Goal: Task Accomplishment & Management: Manage account settings

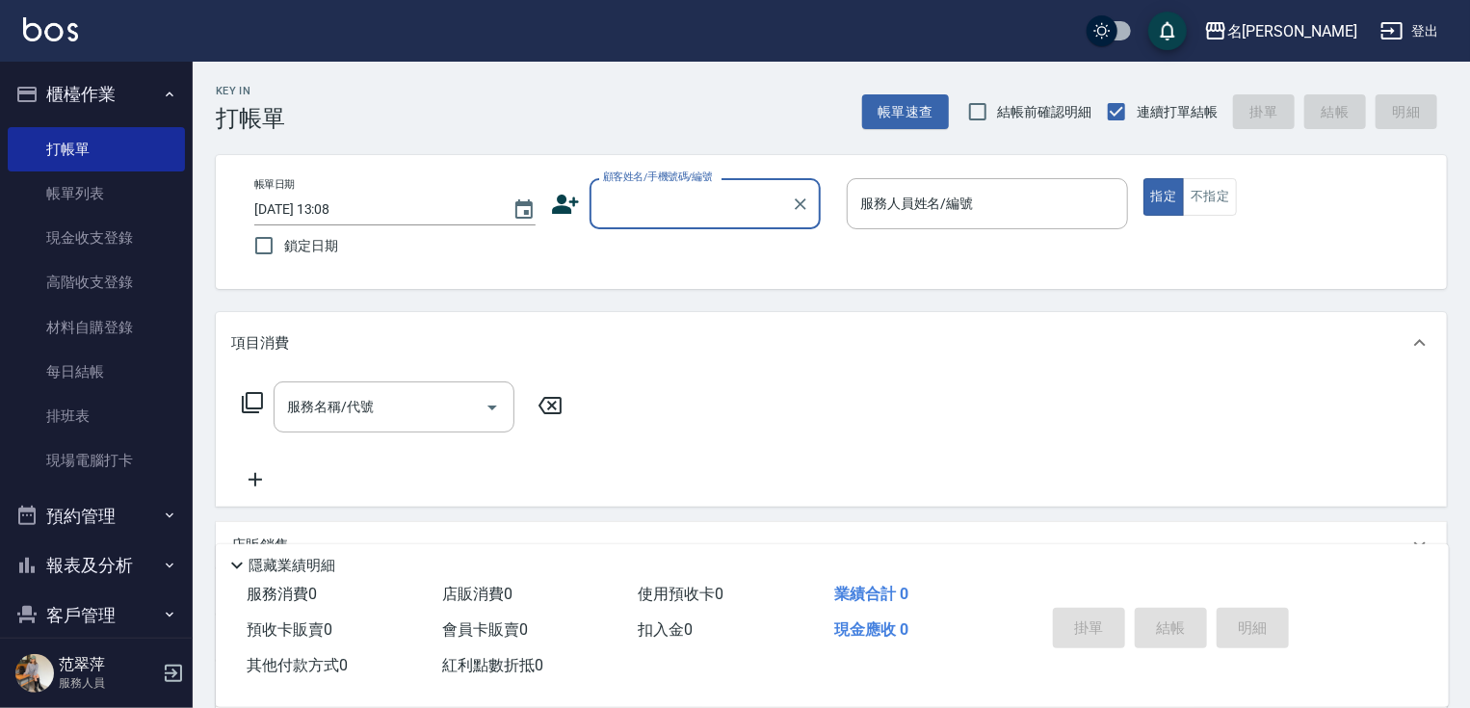
scroll to position [73, 0]
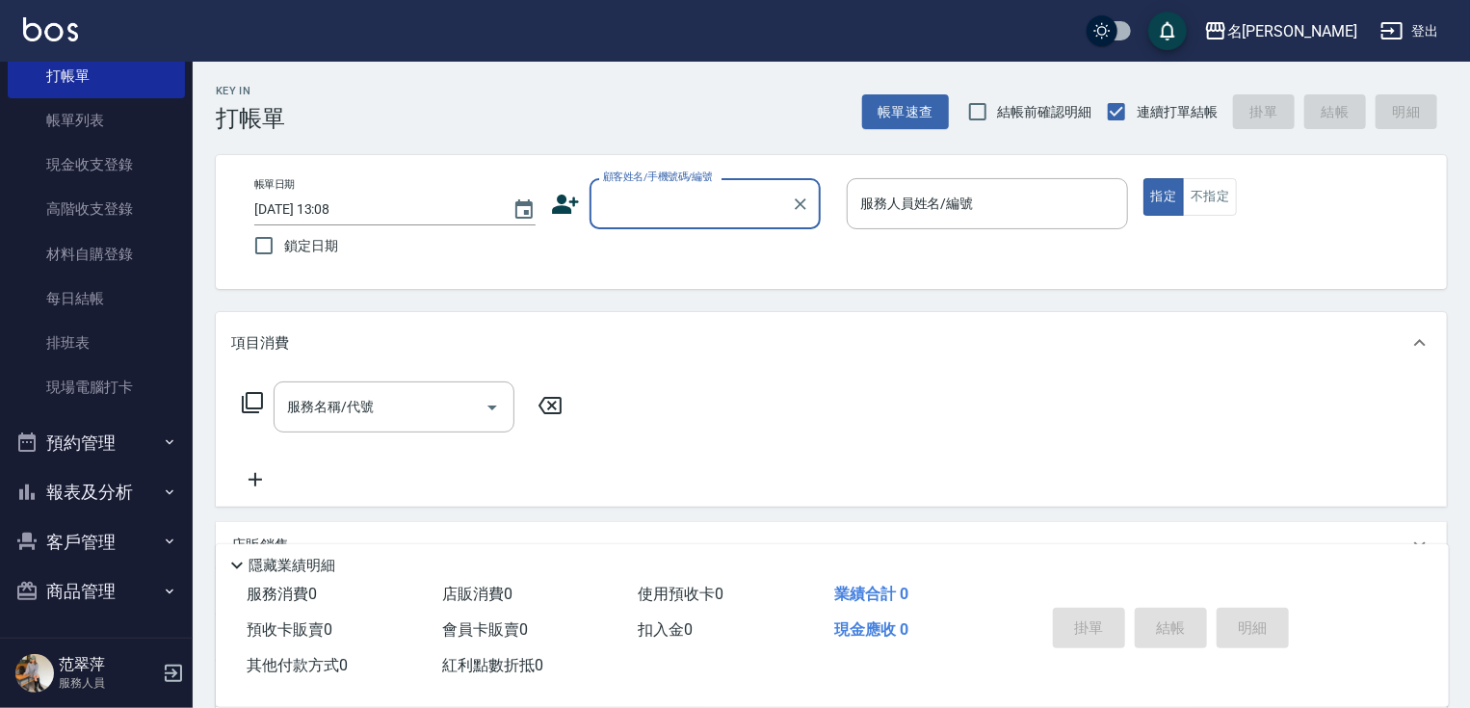
click at [100, 501] on button "報表及分析" at bounding box center [96, 492] width 177 height 50
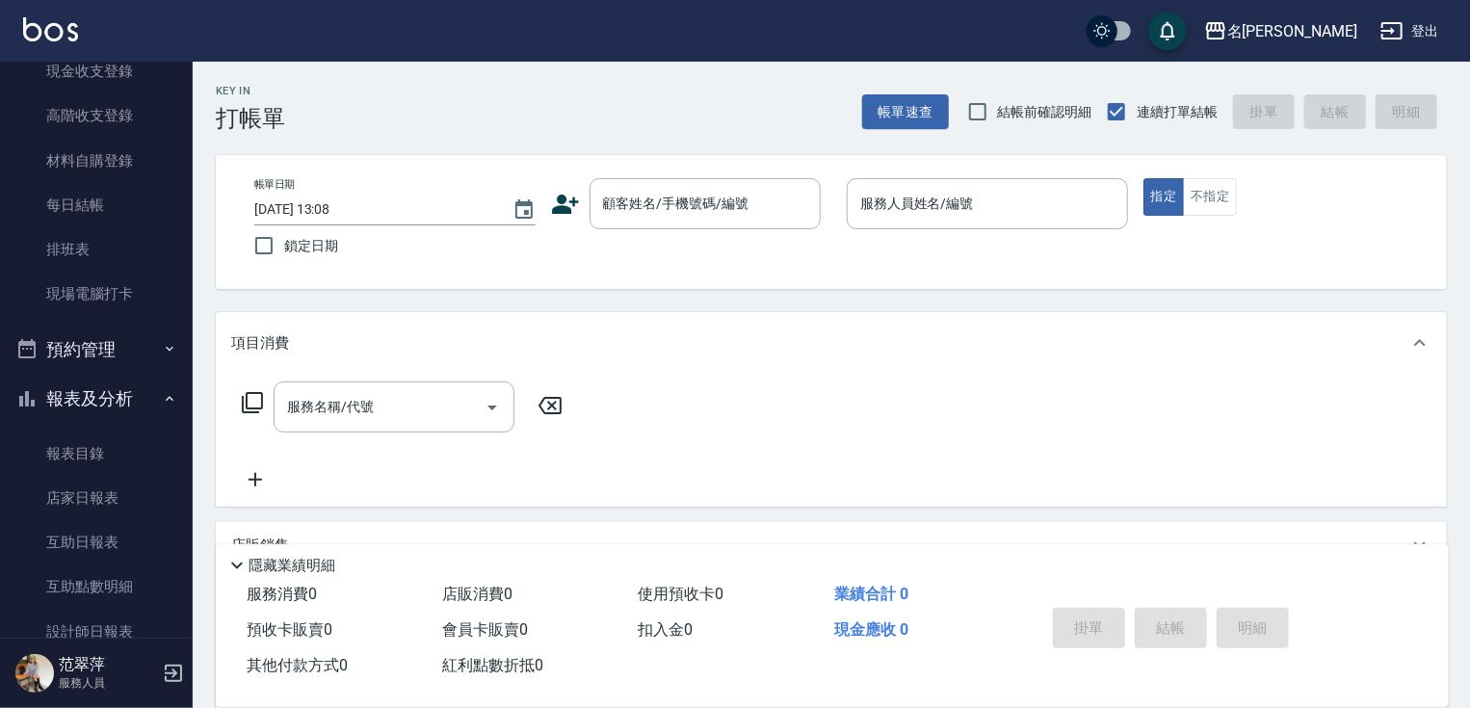
scroll to position [169, 0]
click at [173, 362] on button "預約管理" at bounding box center [96, 348] width 177 height 50
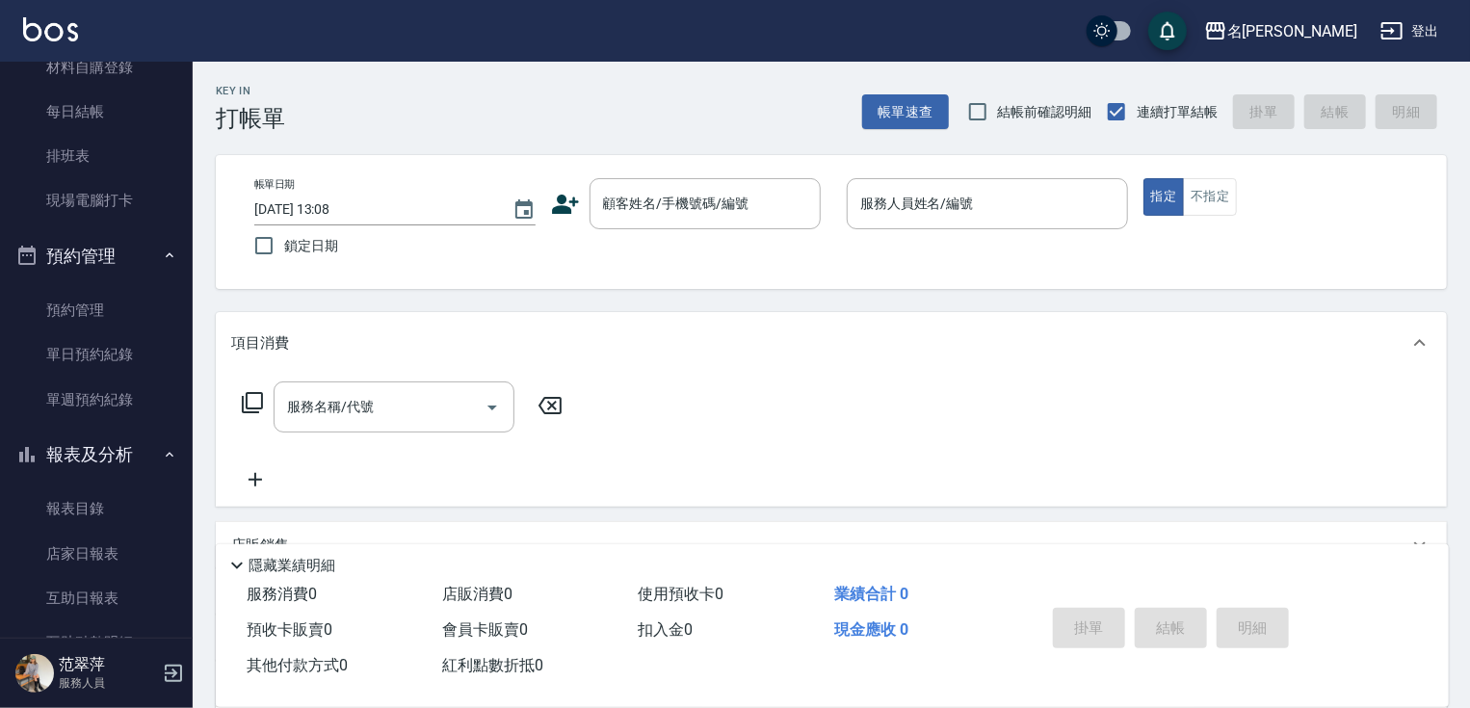
scroll to position [276, 0]
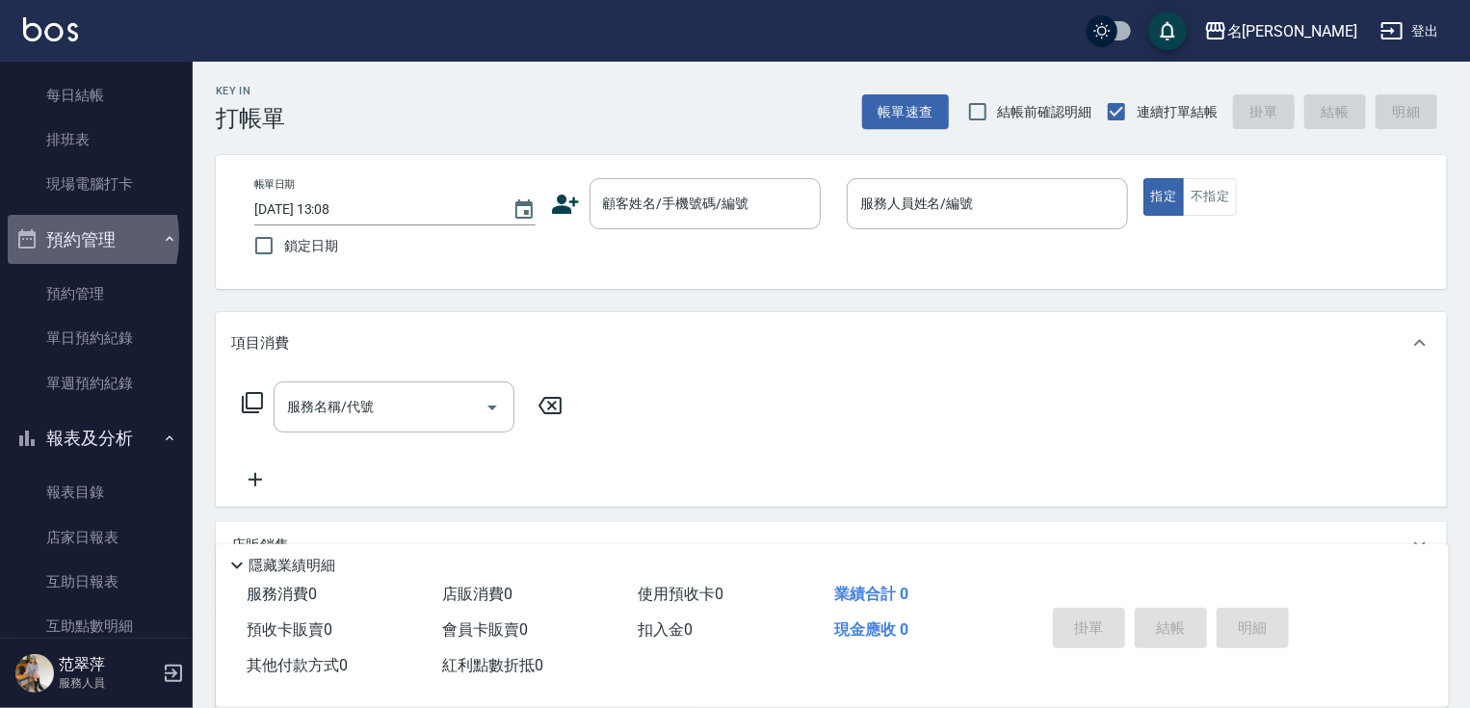
click at [55, 237] on button "預約管理" at bounding box center [96, 240] width 177 height 50
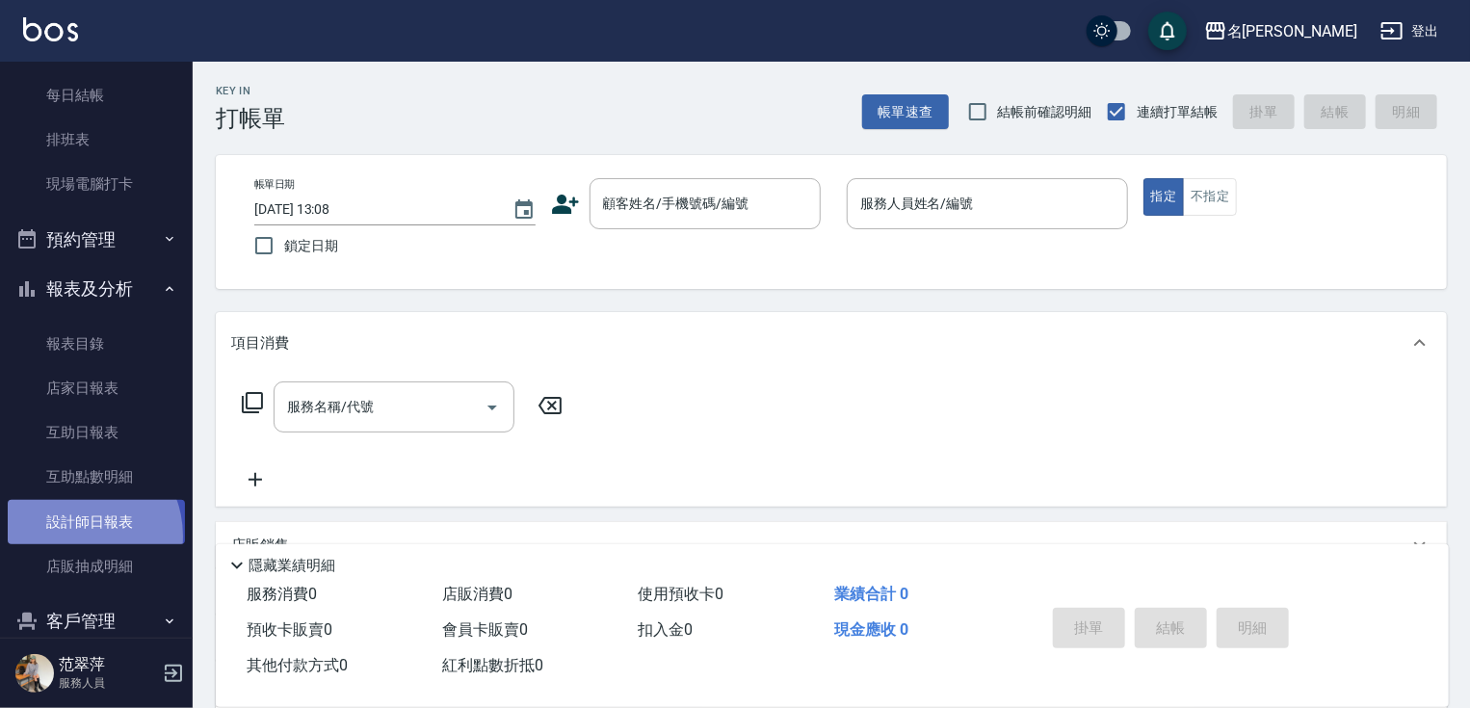
click at [73, 536] on link "設計師日報表" at bounding box center [96, 522] width 177 height 44
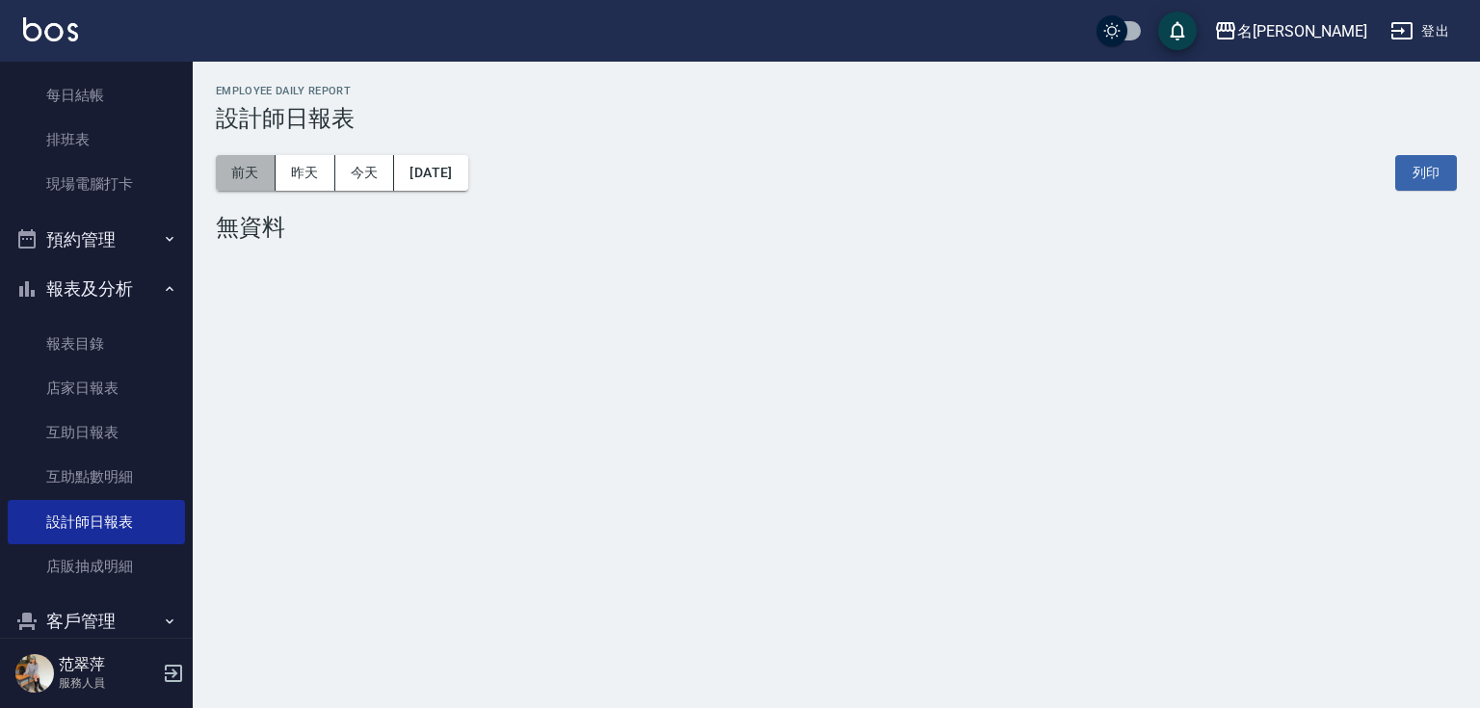
click at [253, 180] on button "前天" at bounding box center [246, 173] width 60 height 36
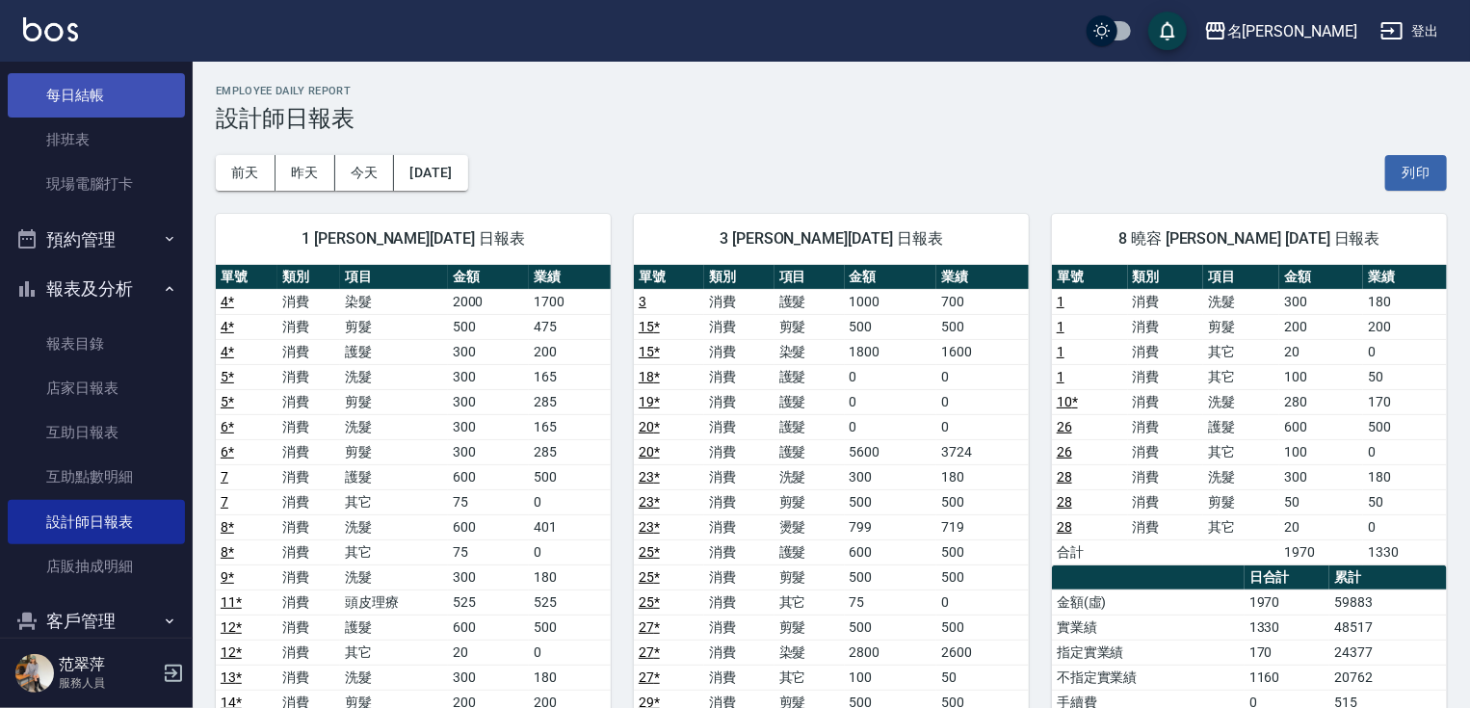
scroll to position [199, 0]
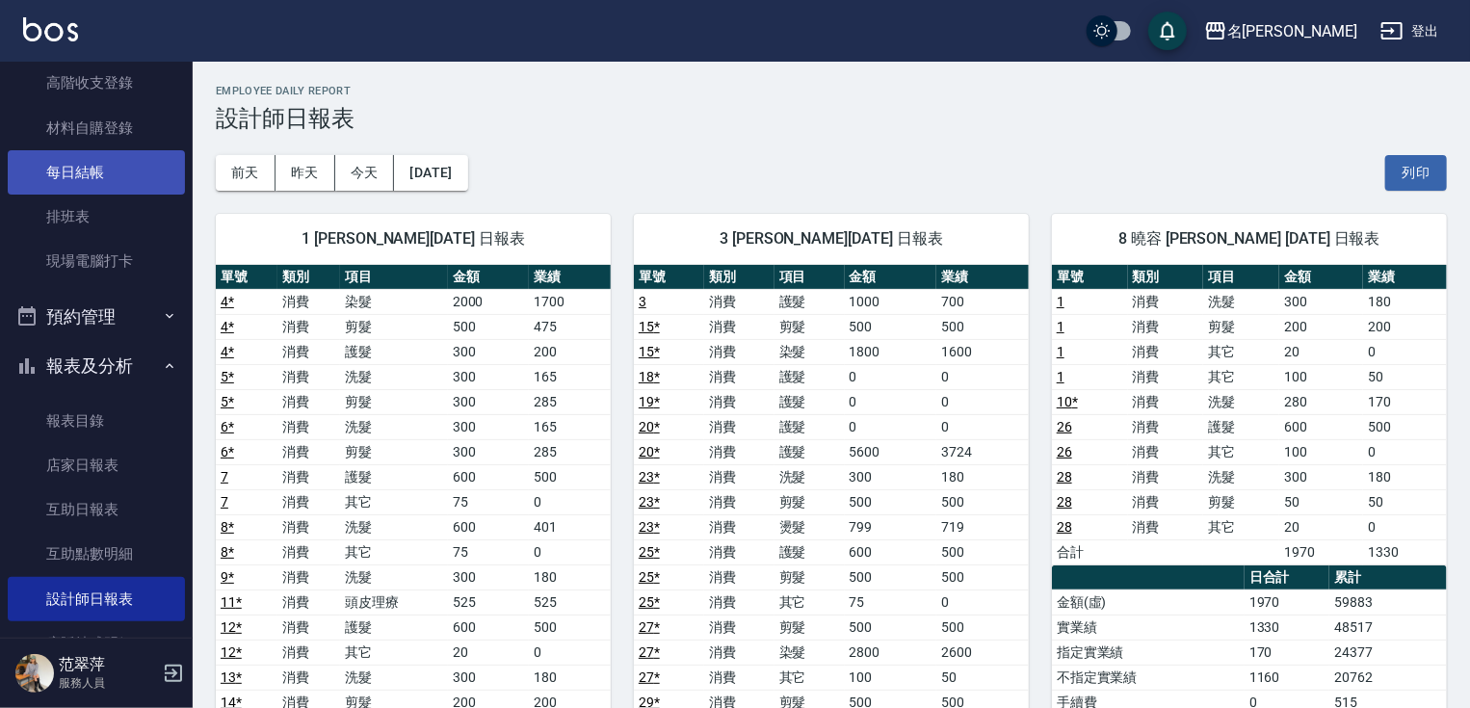
click at [94, 167] on link "每日結帳" at bounding box center [96, 172] width 177 height 44
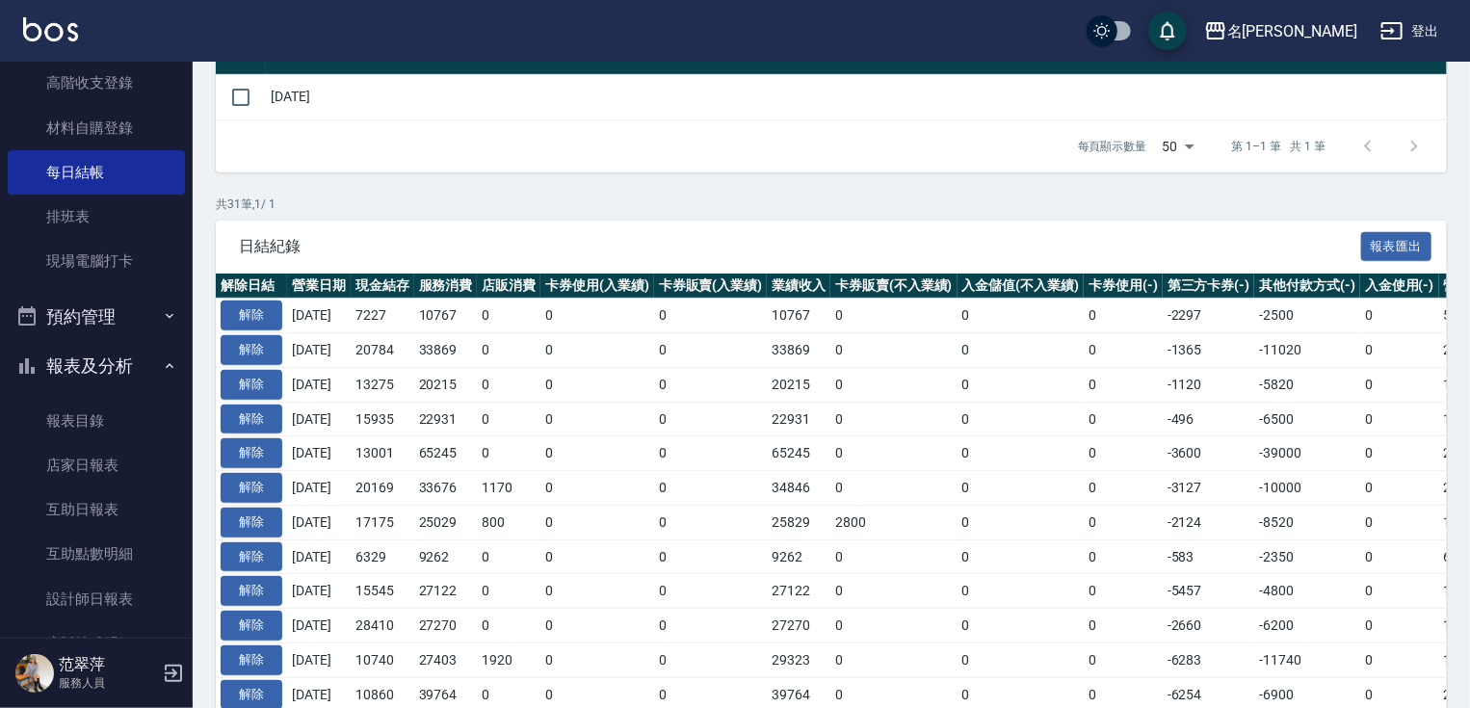
scroll to position [270, 0]
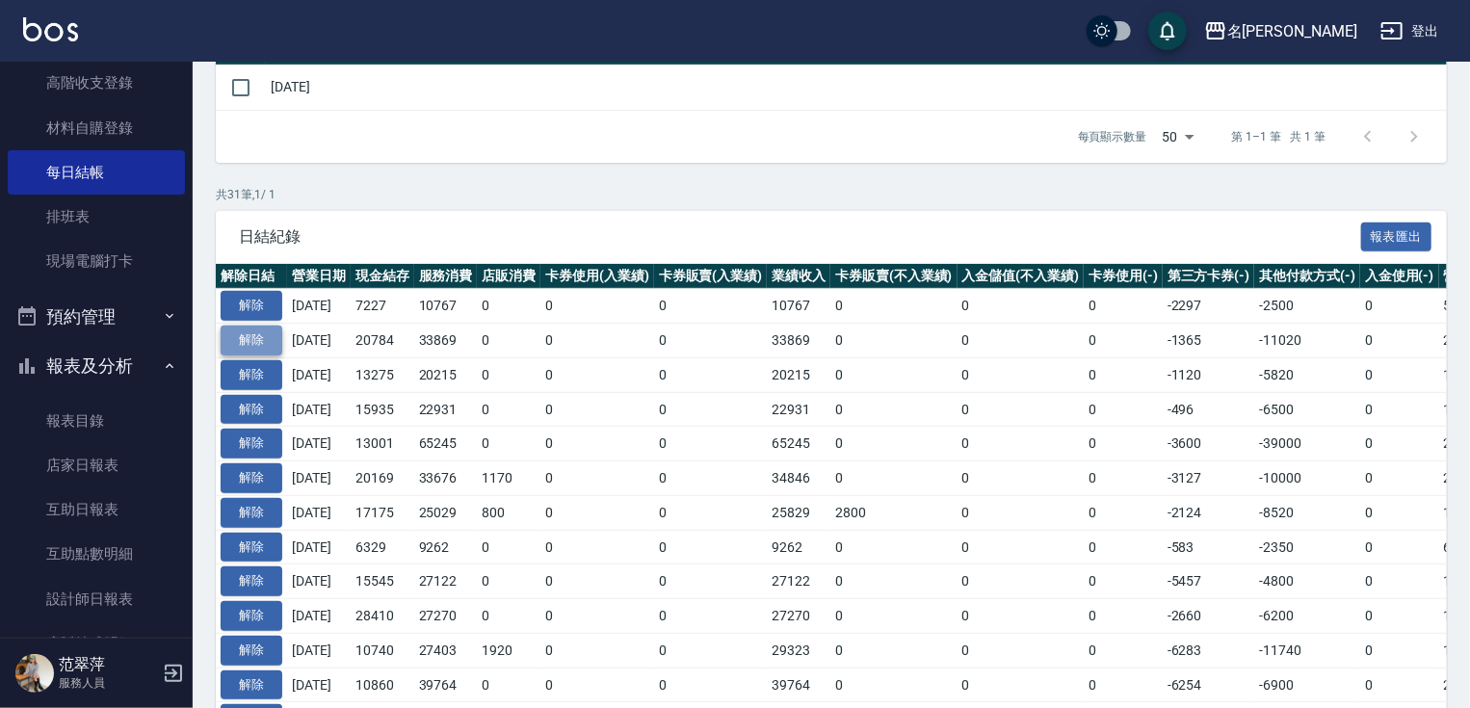
click at [254, 341] on button "解除" at bounding box center [252, 341] width 62 height 30
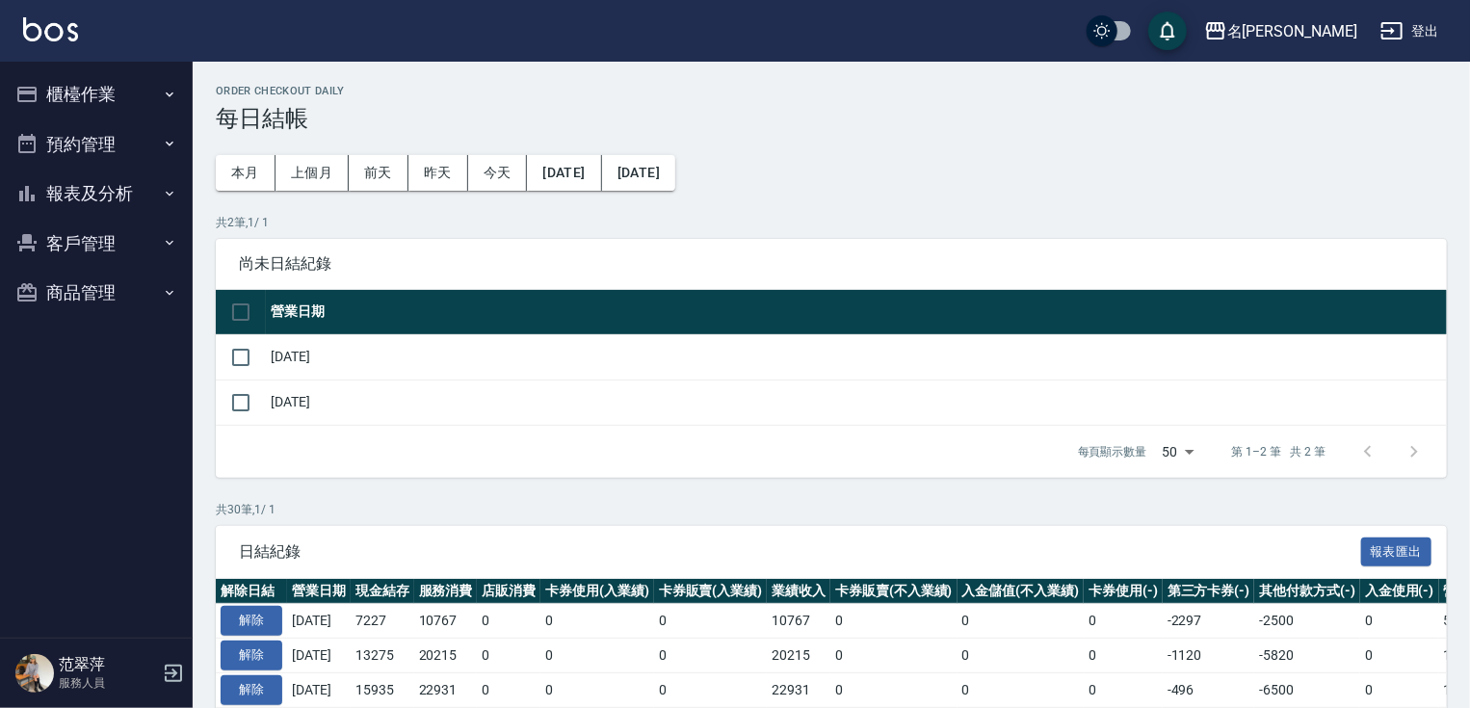
click at [95, 89] on button "櫃檯作業" at bounding box center [96, 94] width 177 height 50
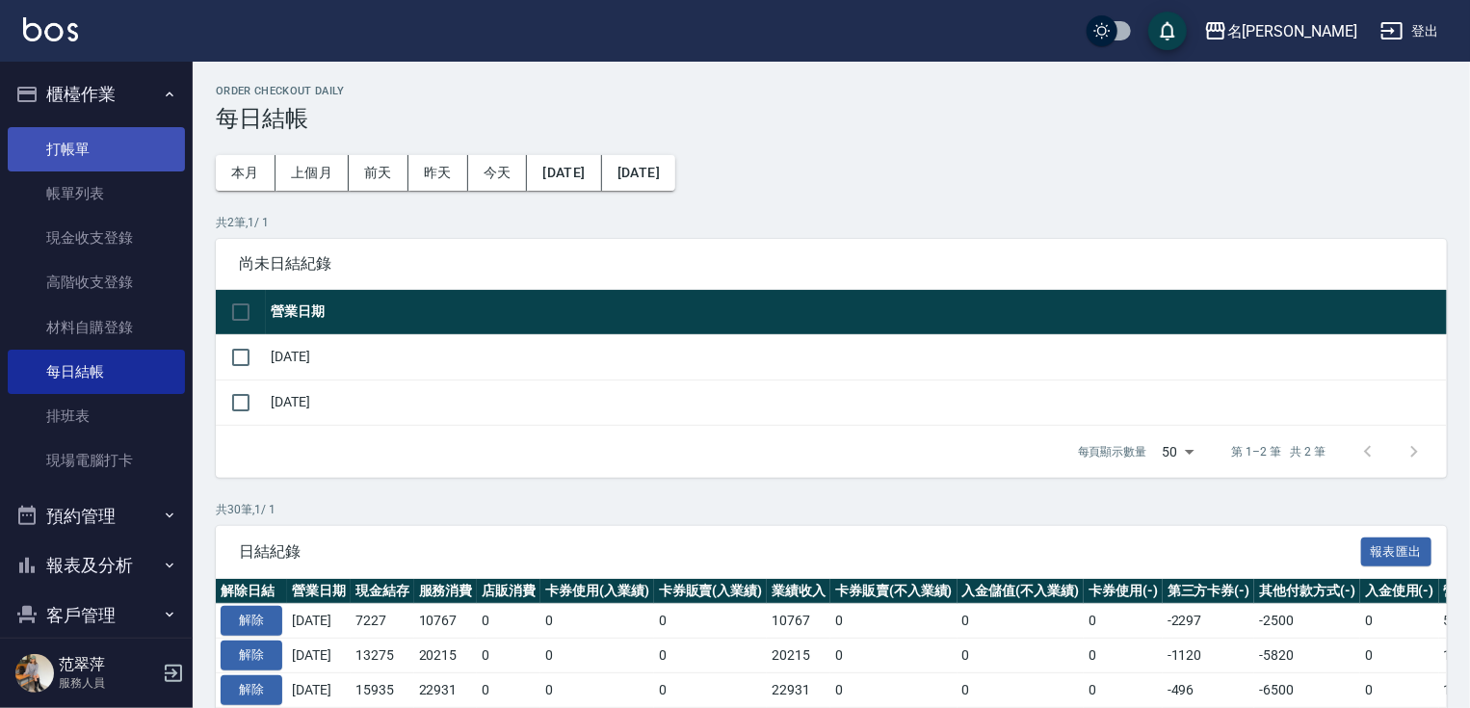
click at [109, 169] on link "打帳單" at bounding box center [96, 149] width 177 height 44
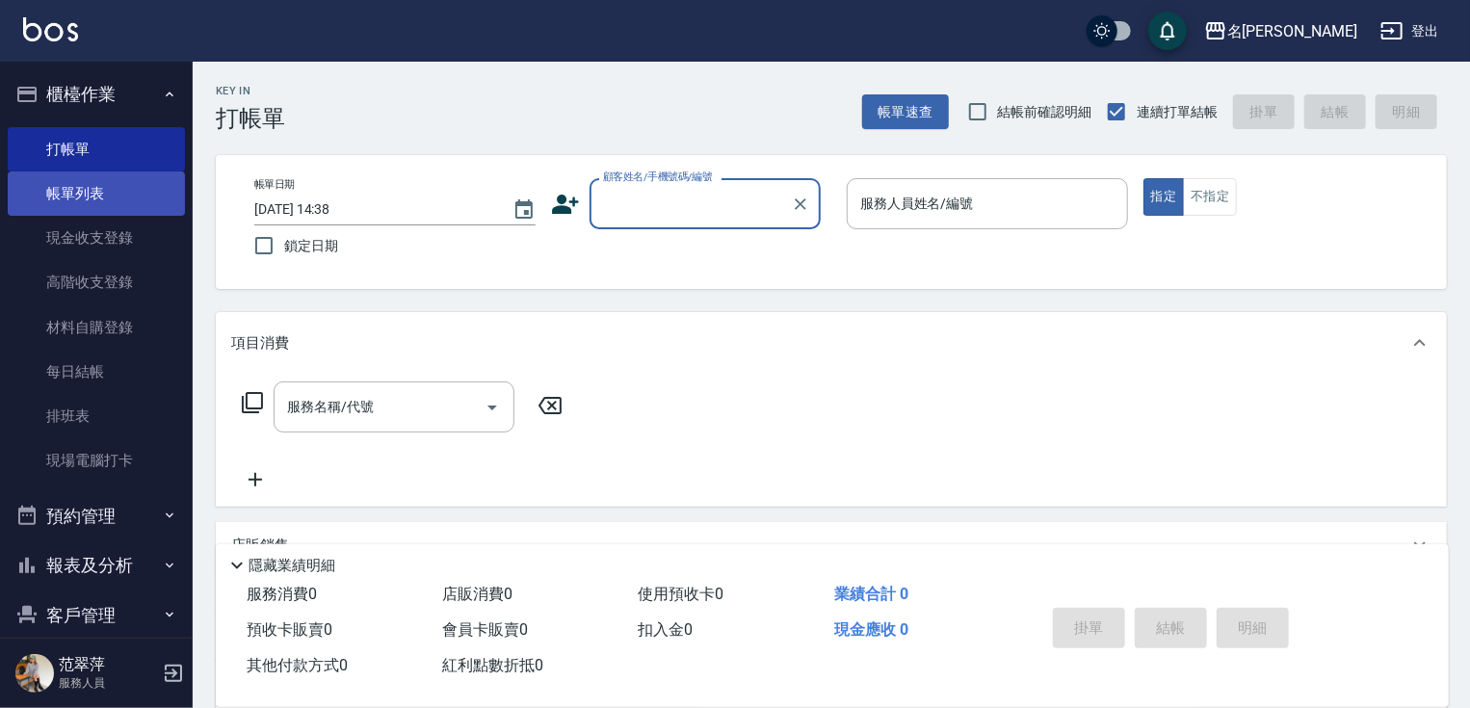
click at [88, 194] on link "帳單列表" at bounding box center [96, 193] width 177 height 44
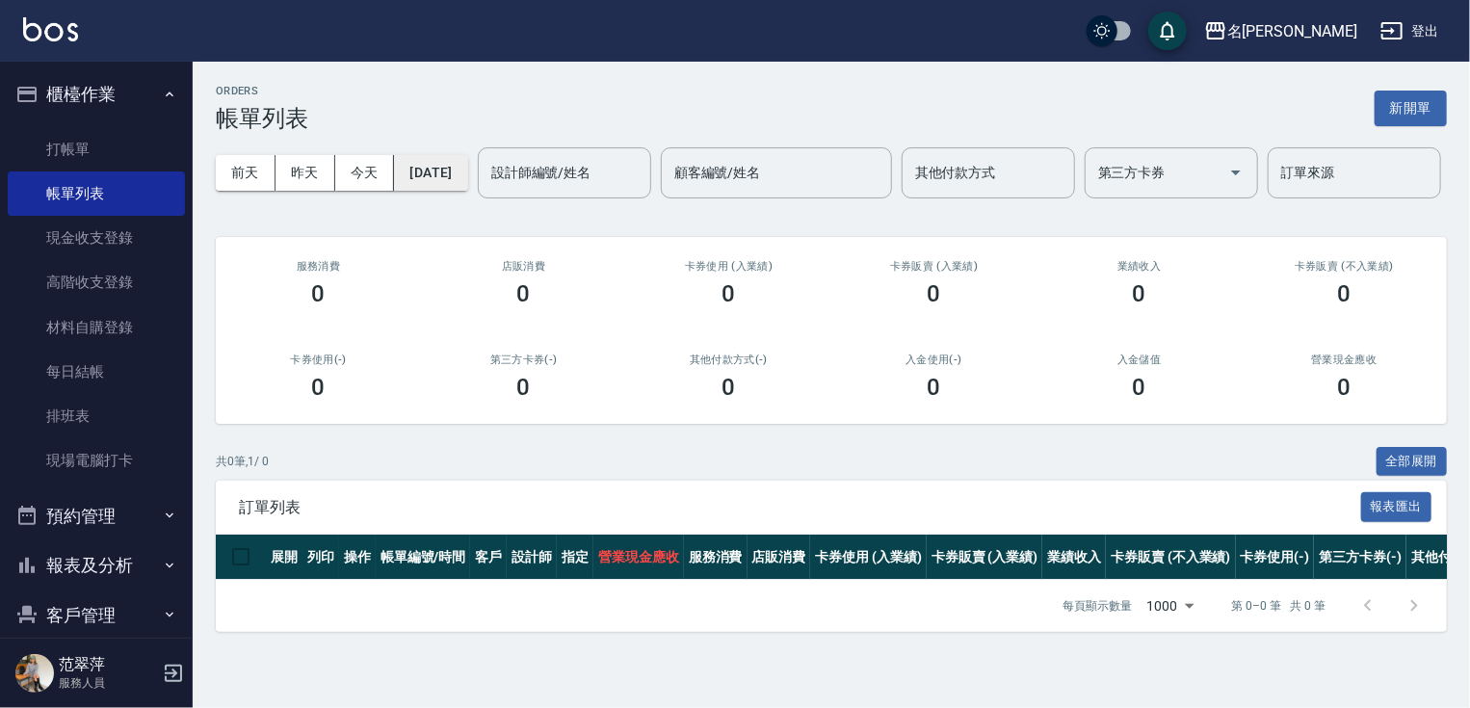
click at [434, 178] on button "[DATE]" at bounding box center [430, 173] width 73 height 36
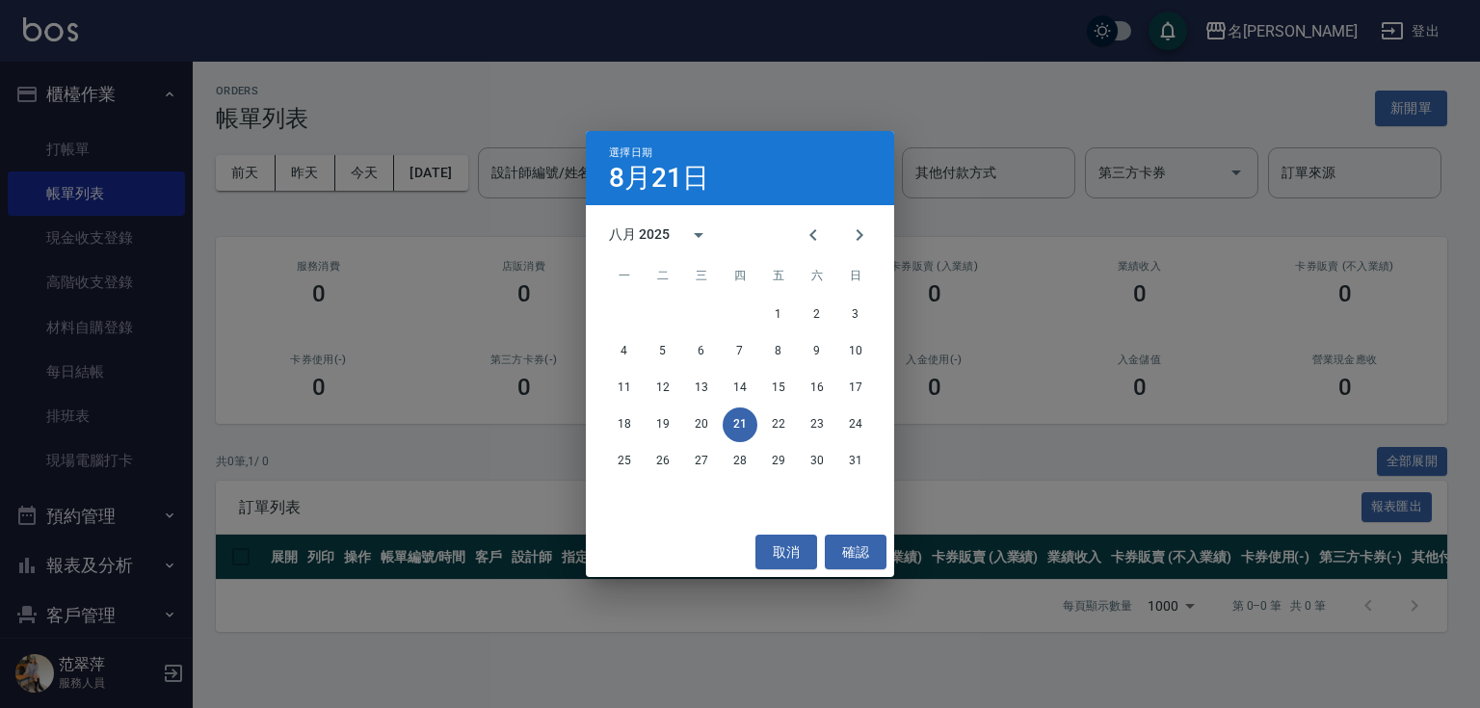
click at [521, 97] on div "選擇日期 8月21日 八月 2025 一 二 三 四 五 六 日 1 2 3 4 5 6 7 8 9 10 11 12 13 14 15 16 17 18 1…" at bounding box center [740, 354] width 1480 height 708
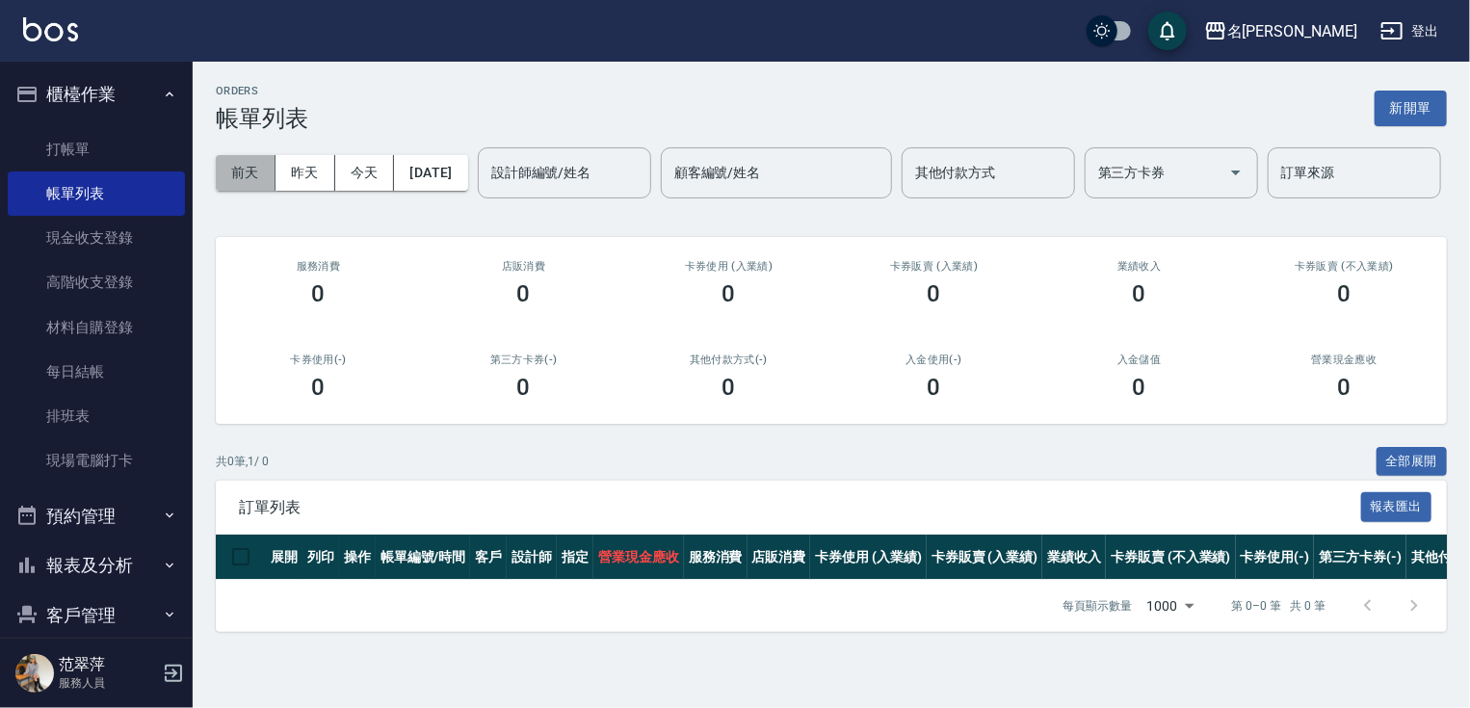
click at [246, 171] on button "前天" at bounding box center [246, 173] width 60 height 36
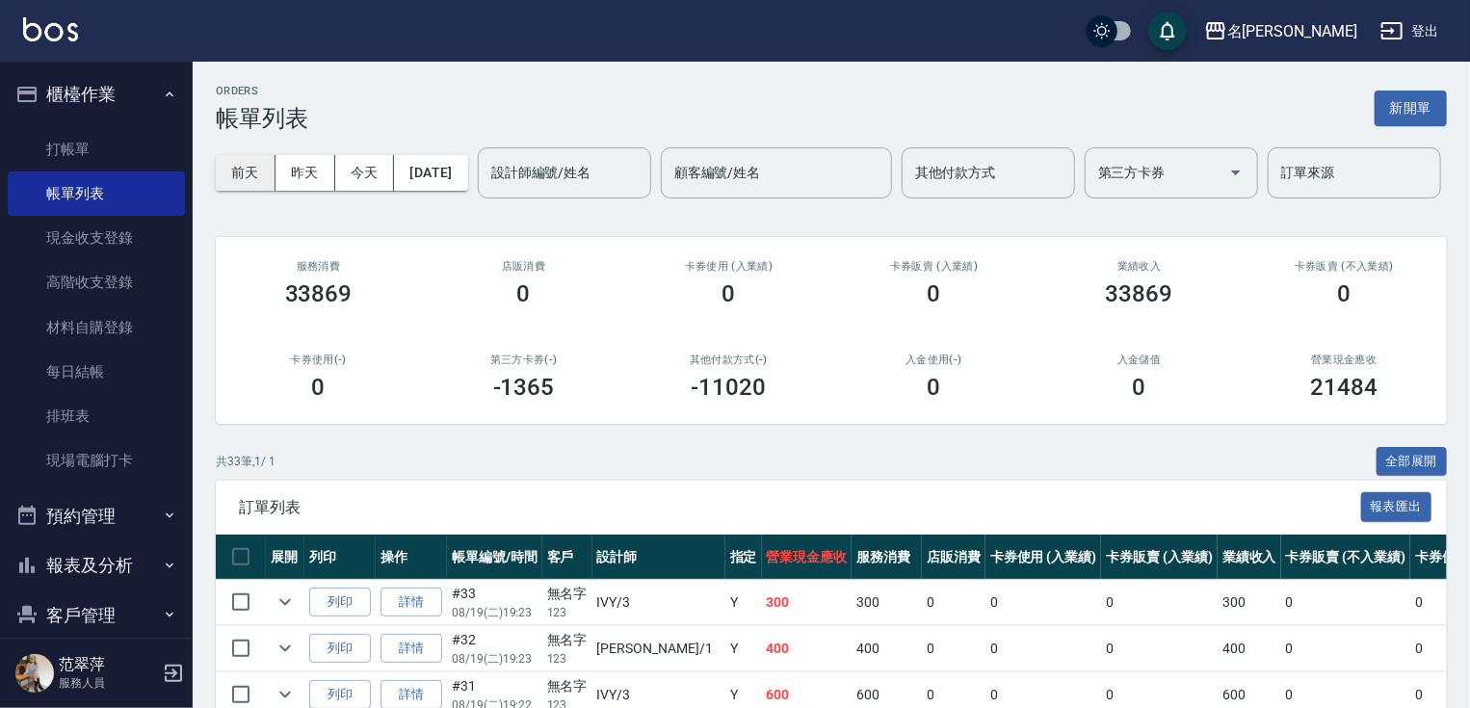
click at [265, 170] on button "前天" at bounding box center [246, 173] width 60 height 36
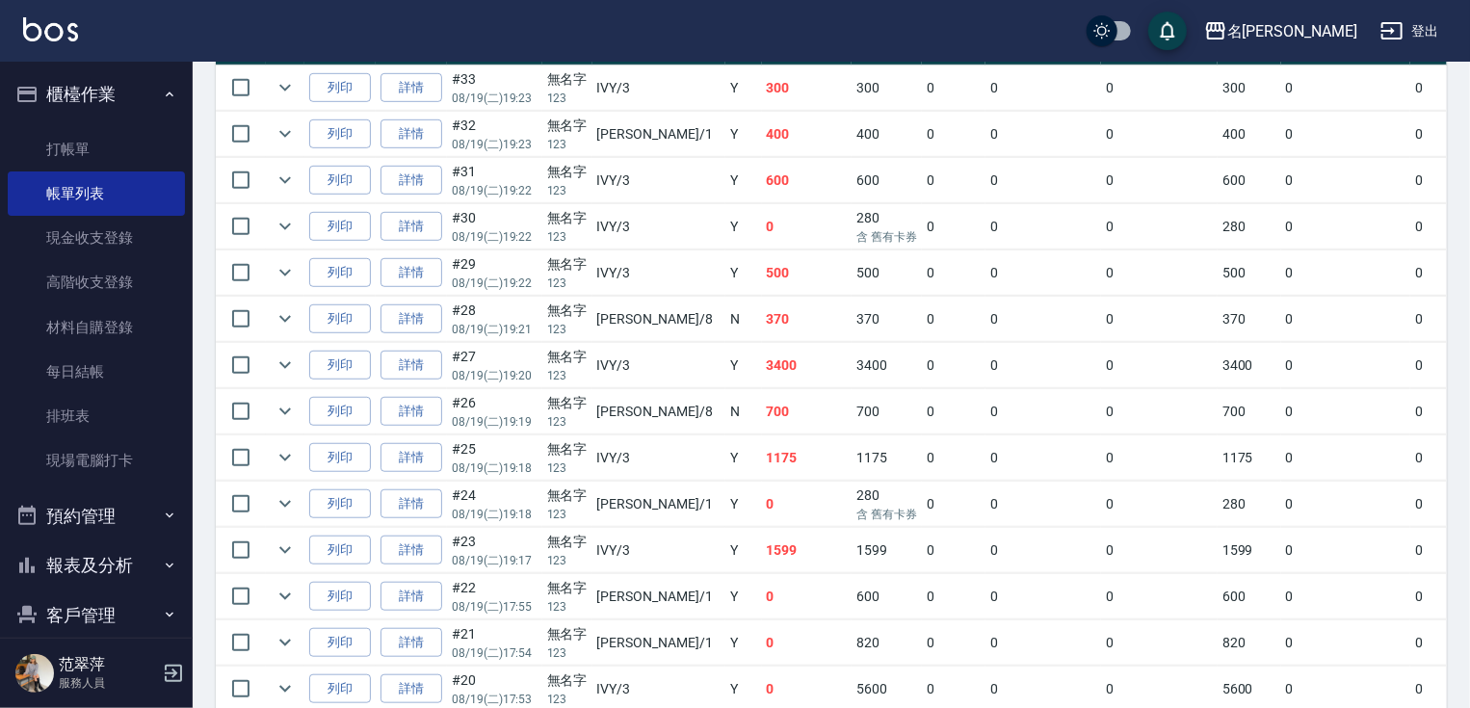
scroll to position [534, 0]
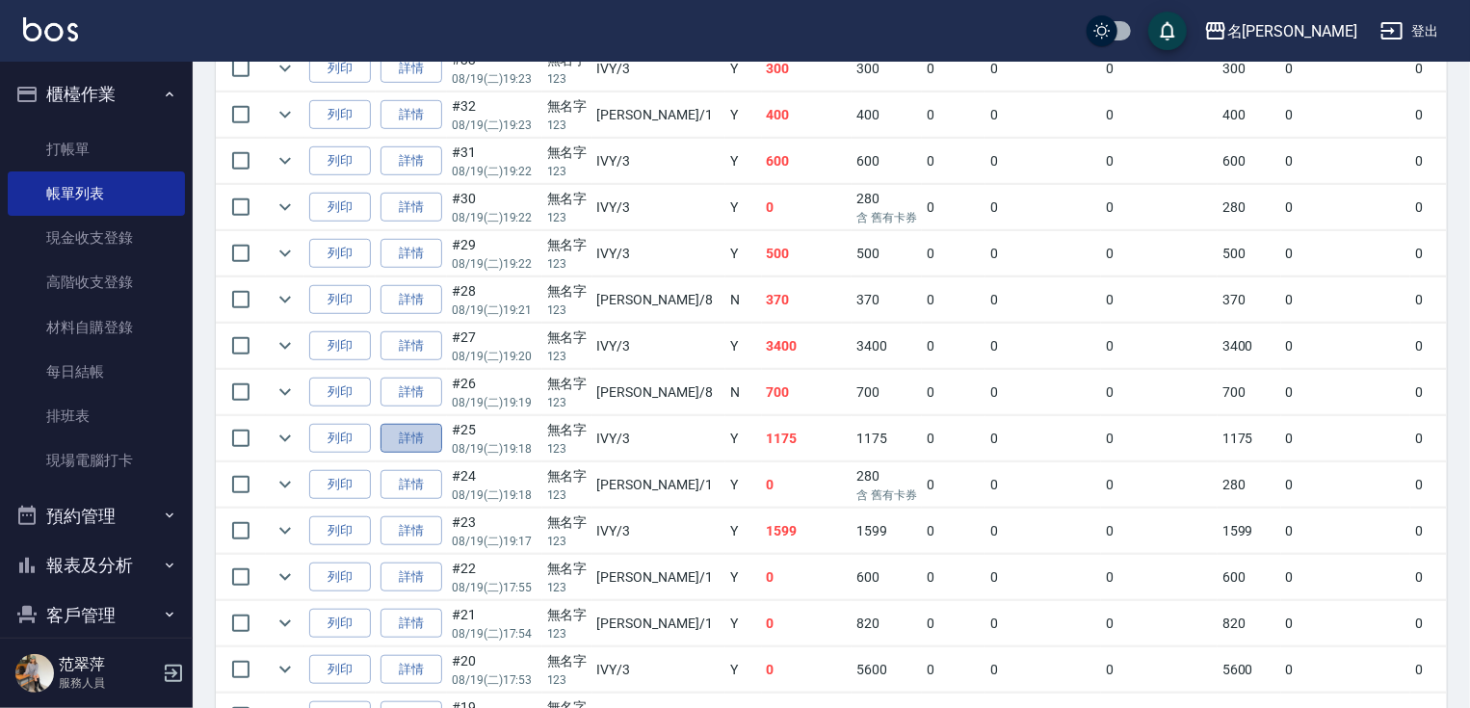
click at [426, 454] on link "詳情" at bounding box center [412, 439] width 62 height 30
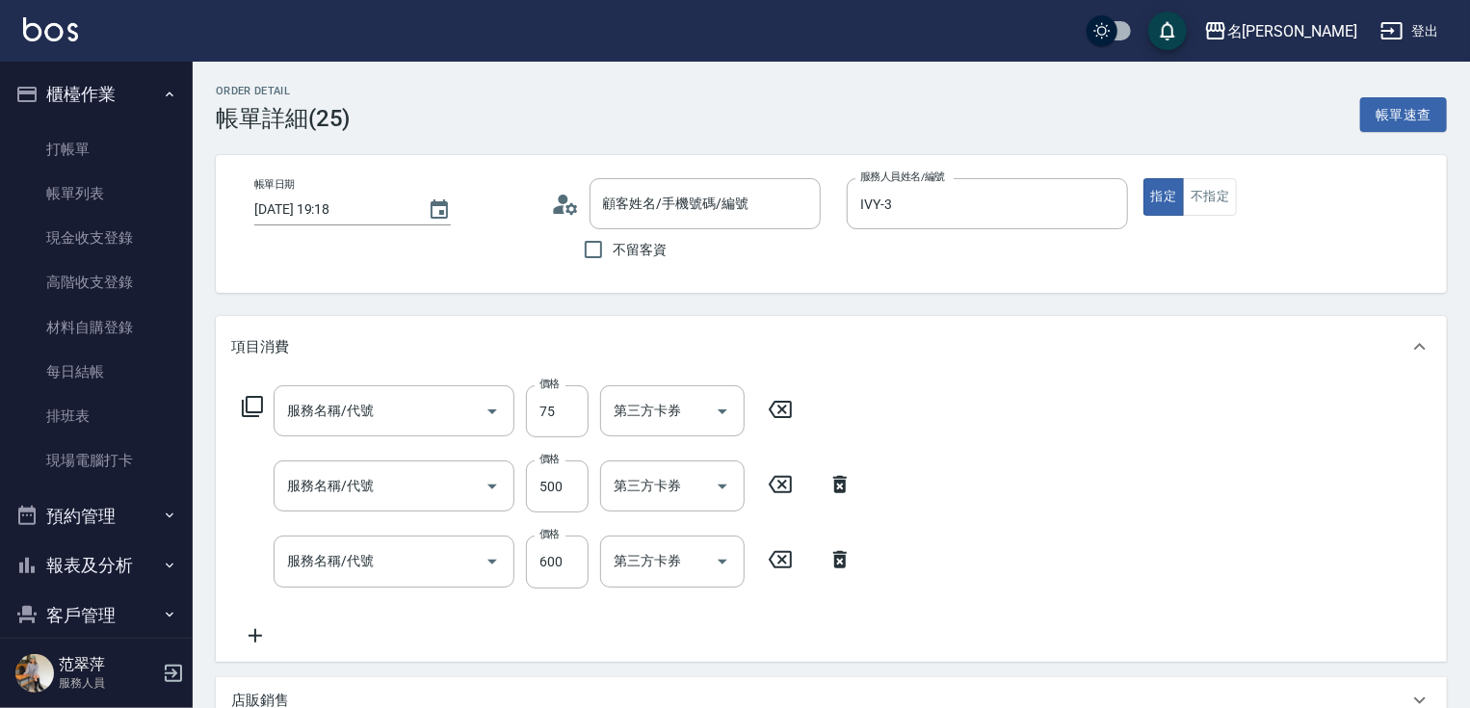
type input "2025/08/19 19:18"
type input "IVY-3"
type input "精油75(808)"
type input "剪髮(400)(401)"
type input "鴻果頭皮SPA(410)"
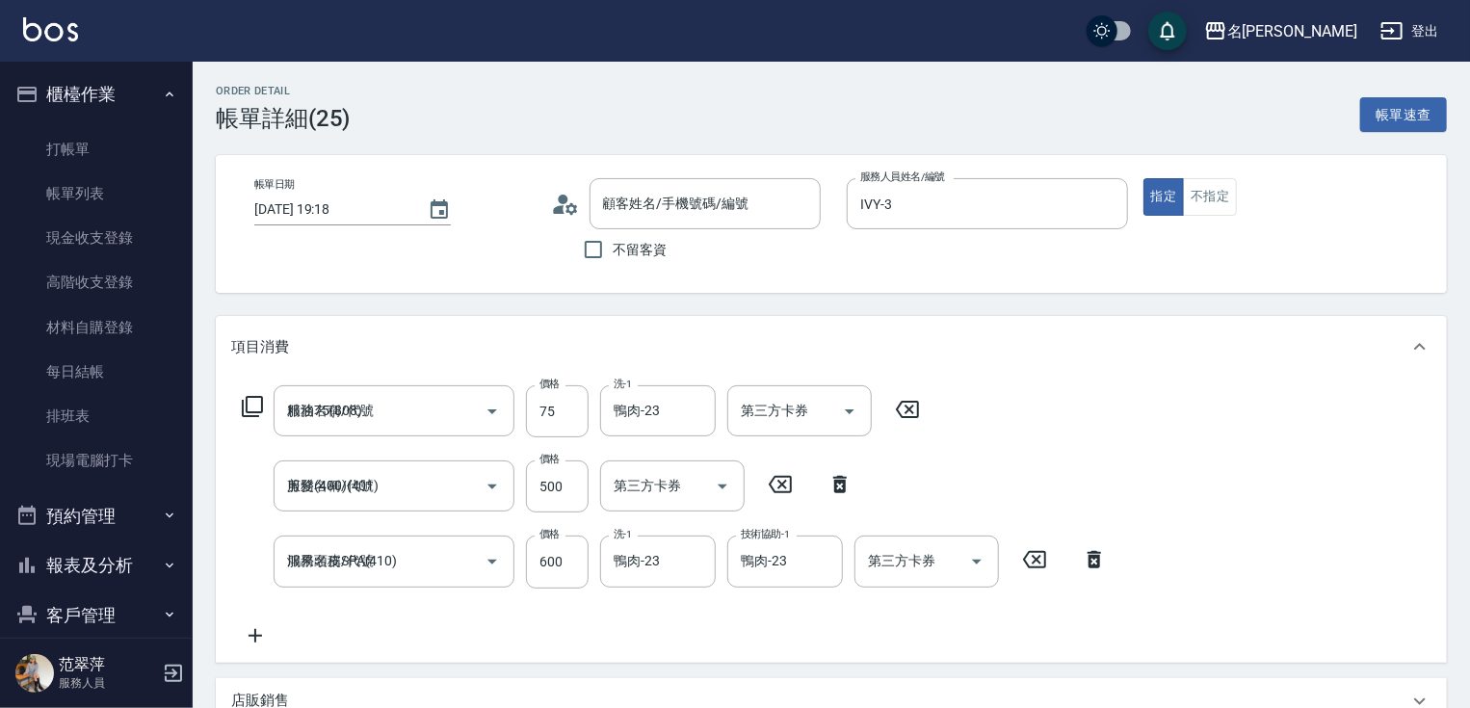
type input "無名字/123/null"
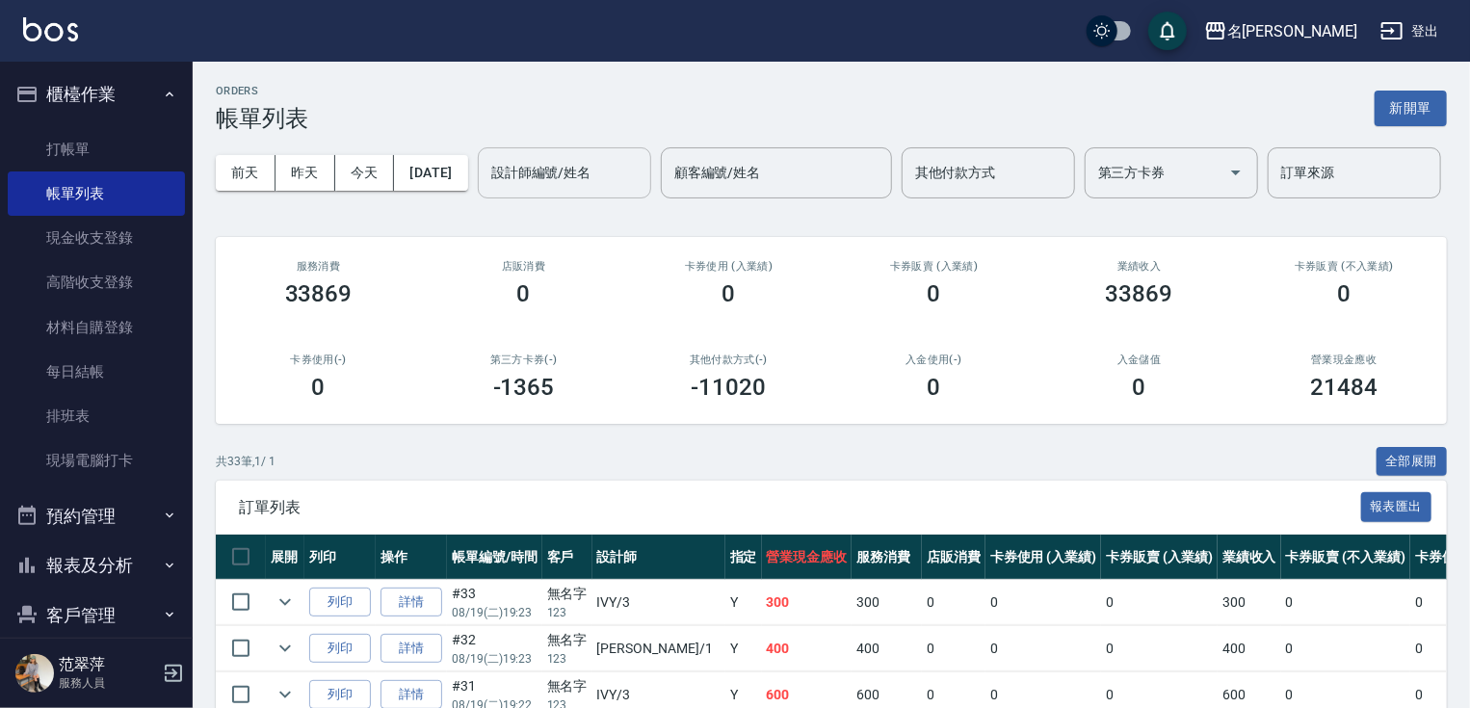
click at [487, 190] on input "設計師編號/姓名" at bounding box center [565, 173] width 156 height 34
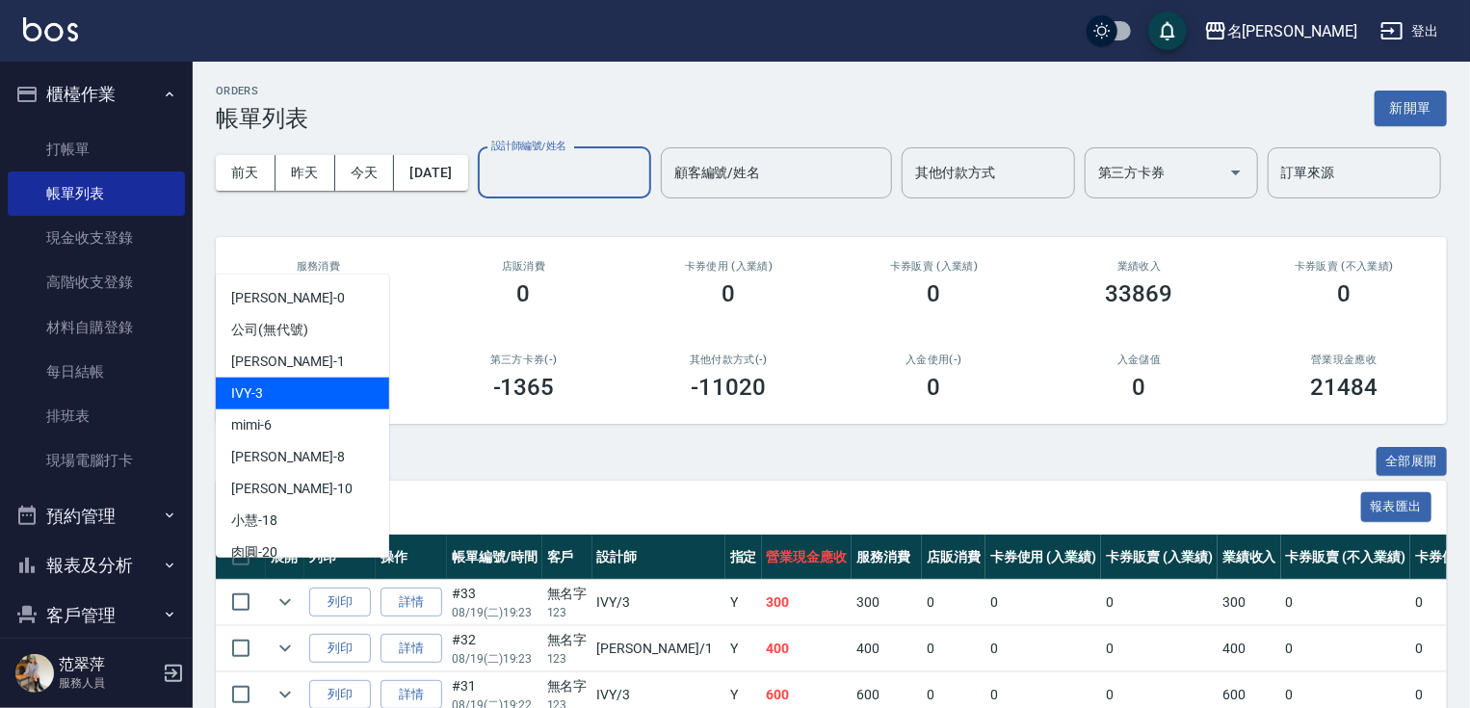
click at [288, 397] on div "IVY -3" at bounding box center [302, 394] width 173 height 32
type input "IVY-3"
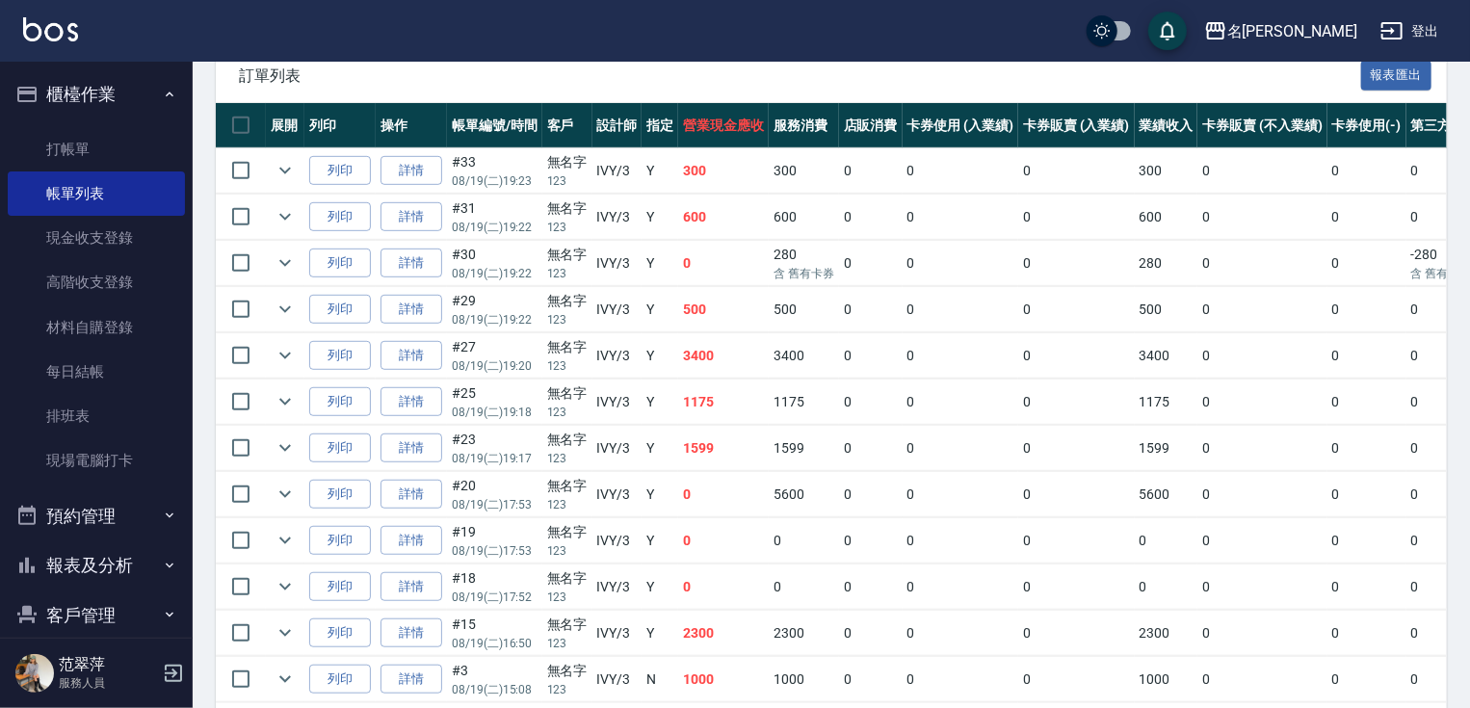
scroll to position [466, 0]
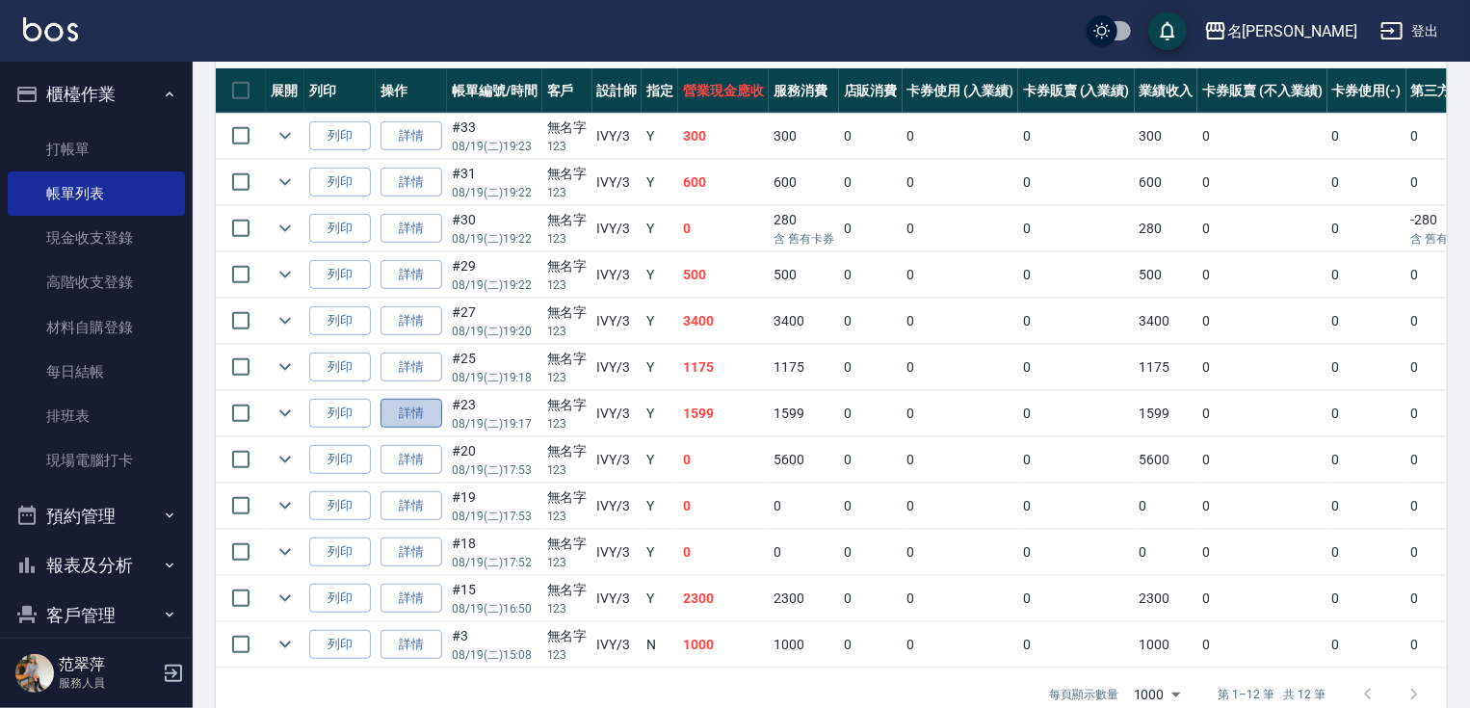
click at [423, 429] on link "詳情" at bounding box center [412, 414] width 62 height 30
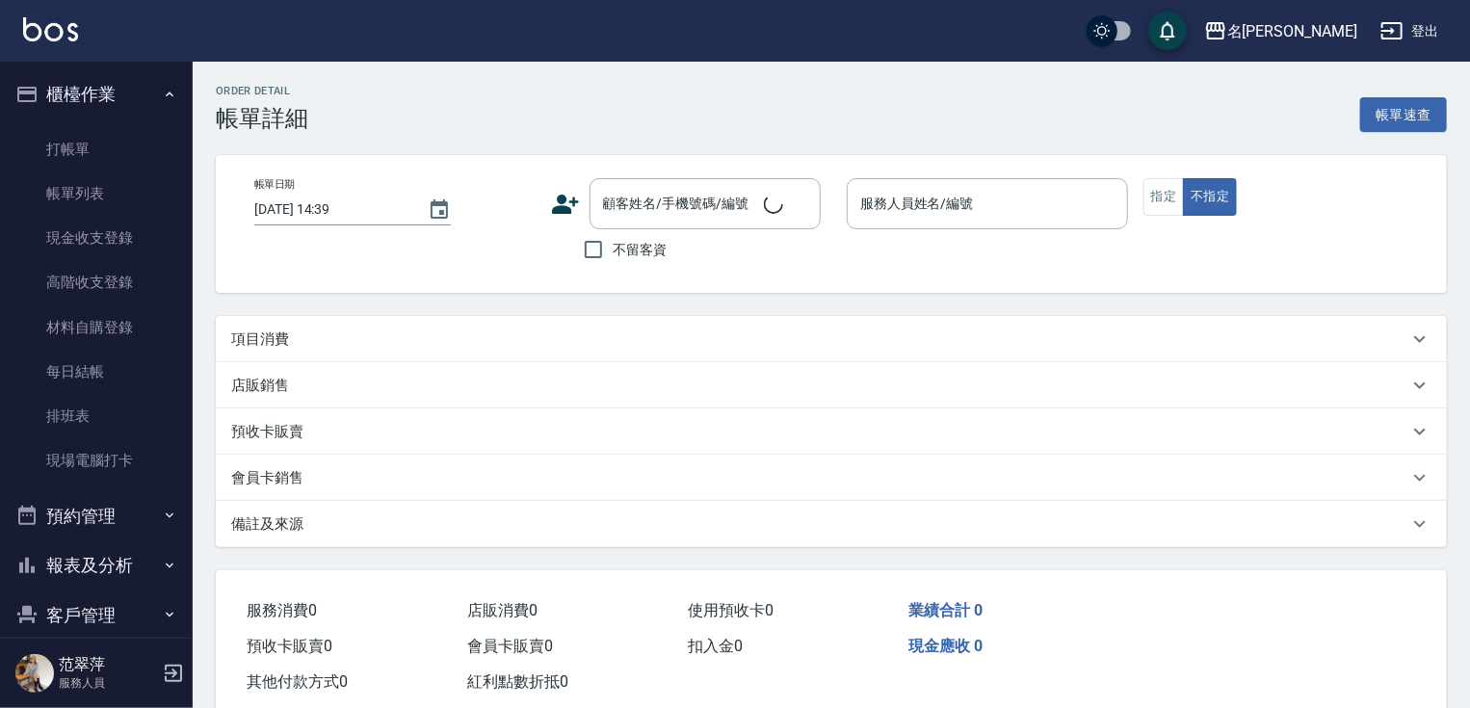
type input "2025/08/19 19:17"
type input "IVY-3"
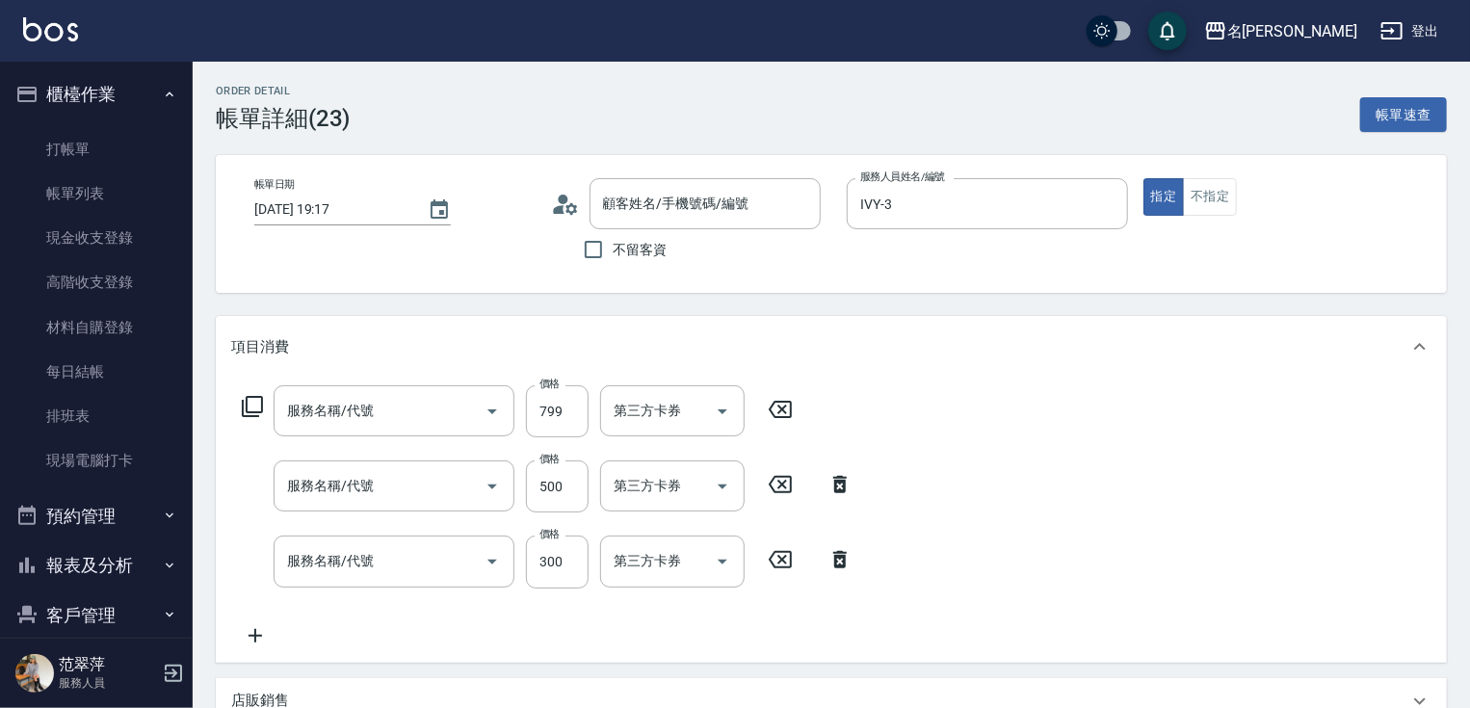
type input "無名字/123/null"
type input "電波799(314)"
type input "剪髮(400)(401)"
type input "洗髮300(233)"
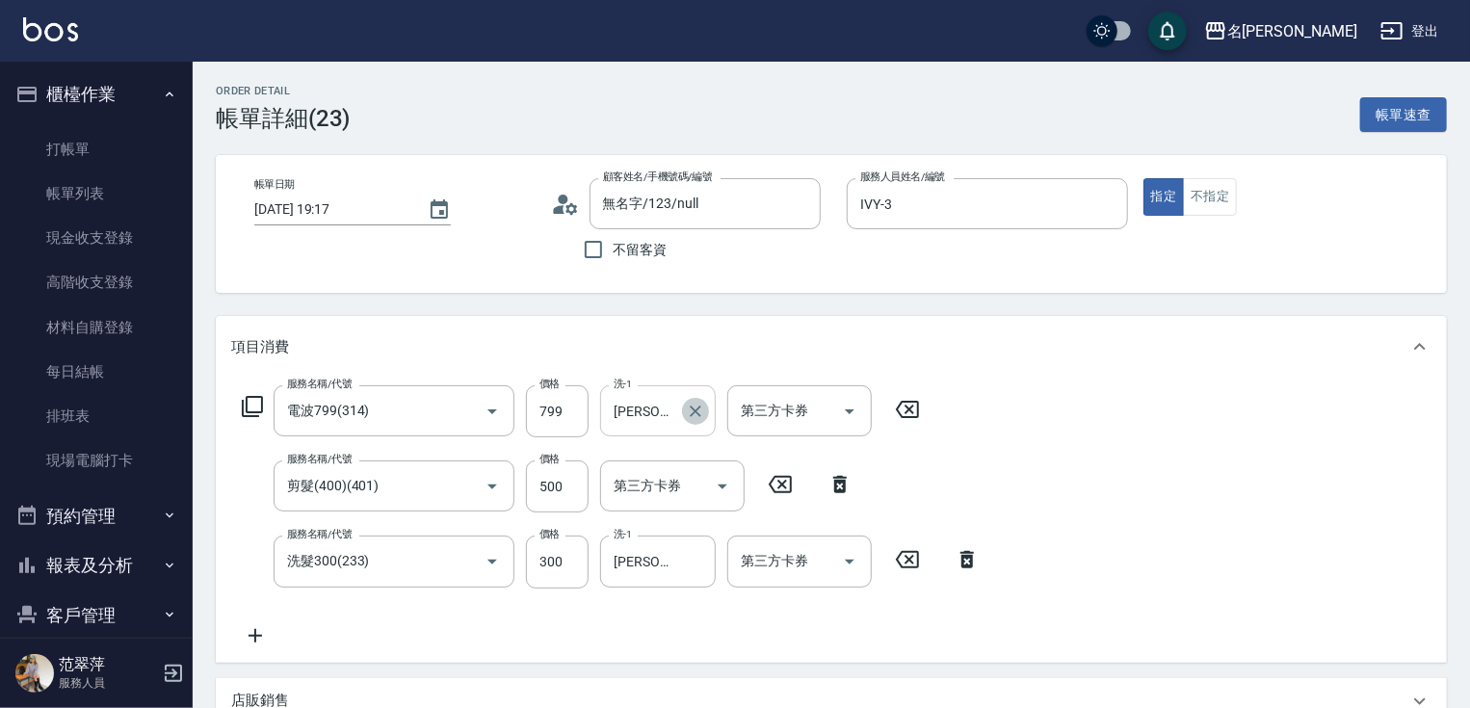
click at [697, 410] on icon "Clear" at bounding box center [696, 412] width 12 height 12
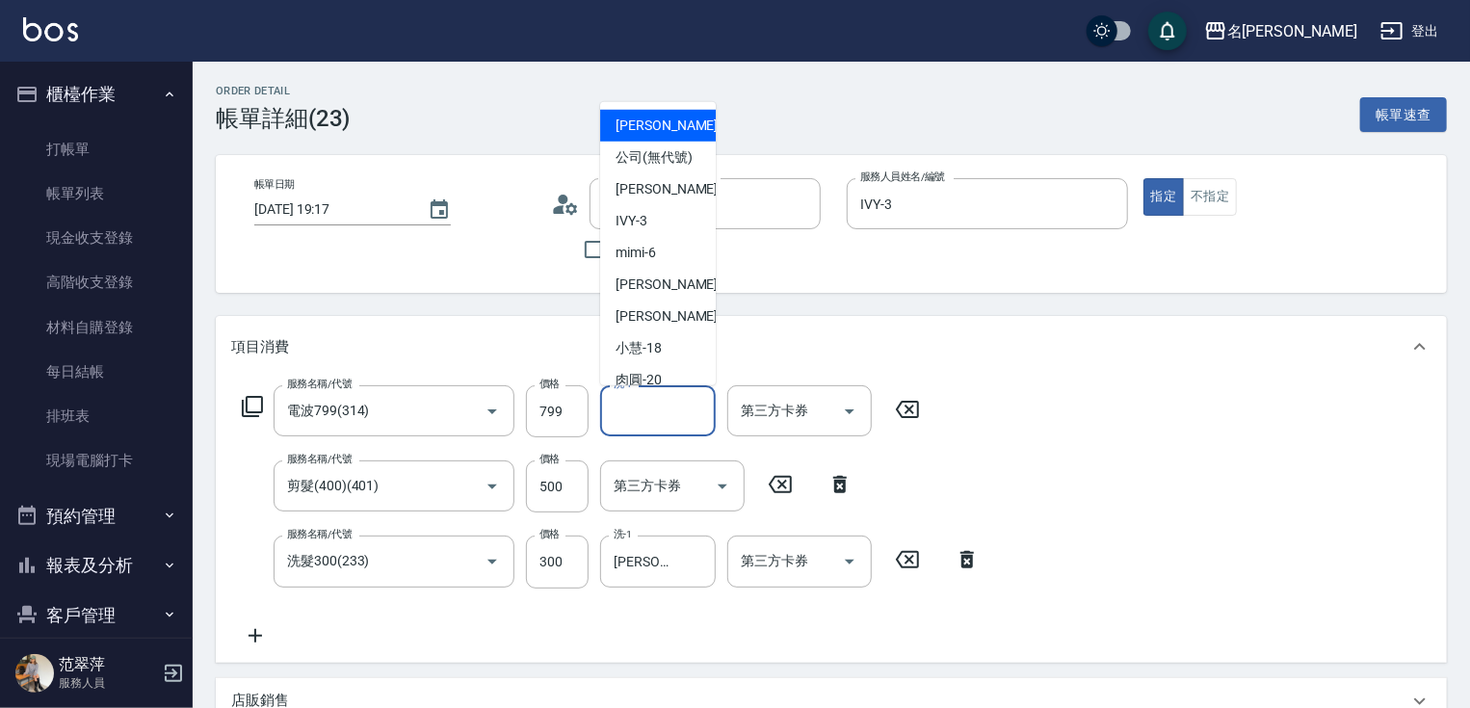
click at [674, 412] on input "洗-1" at bounding box center [658, 411] width 98 height 34
click at [602, 234] on div "IVY -3" at bounding box center [658, 221] width 116 height 32
type input "IVY-3"
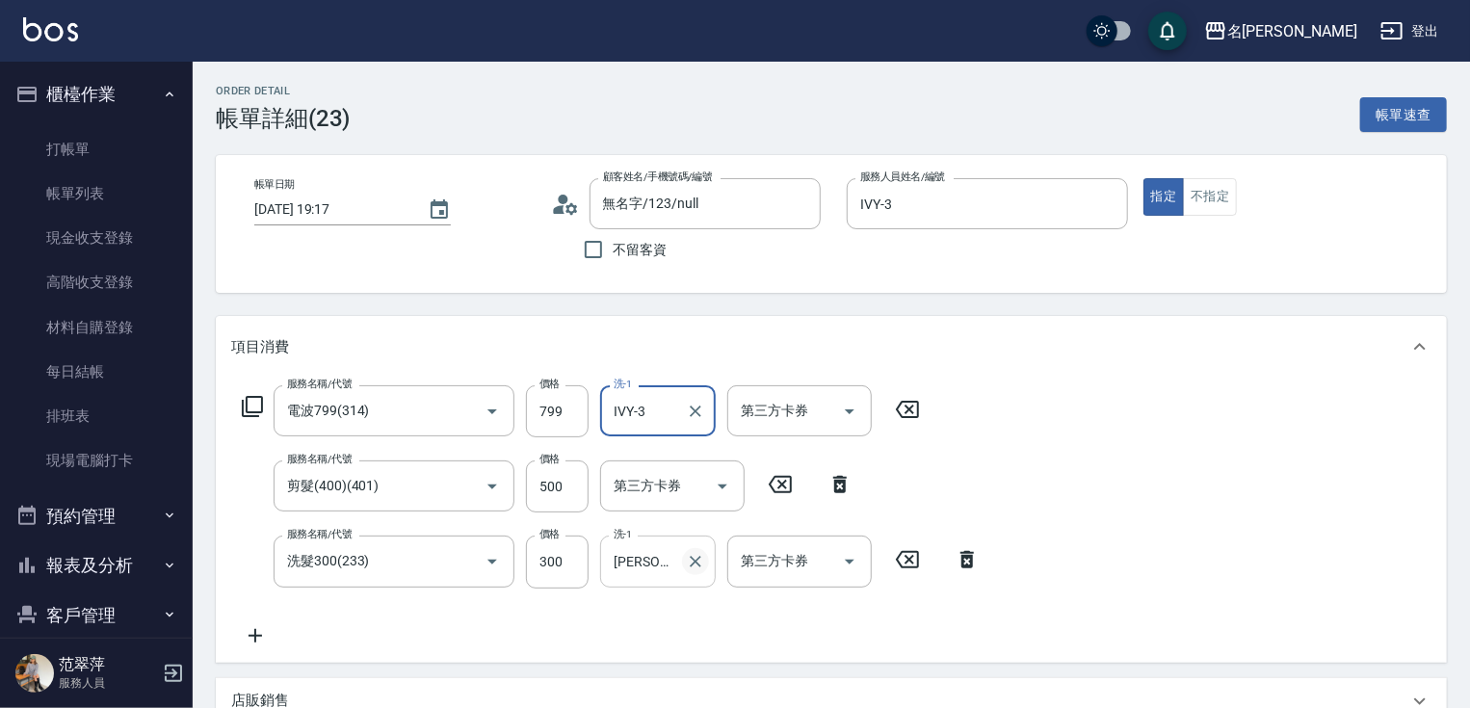
click at [692, 559] on icon "Clear" at bounding box center [696, 562] width 12 height 12
click at [650, 560] on input "洗-1" at bounding box center [658, 561] width 98 height 34
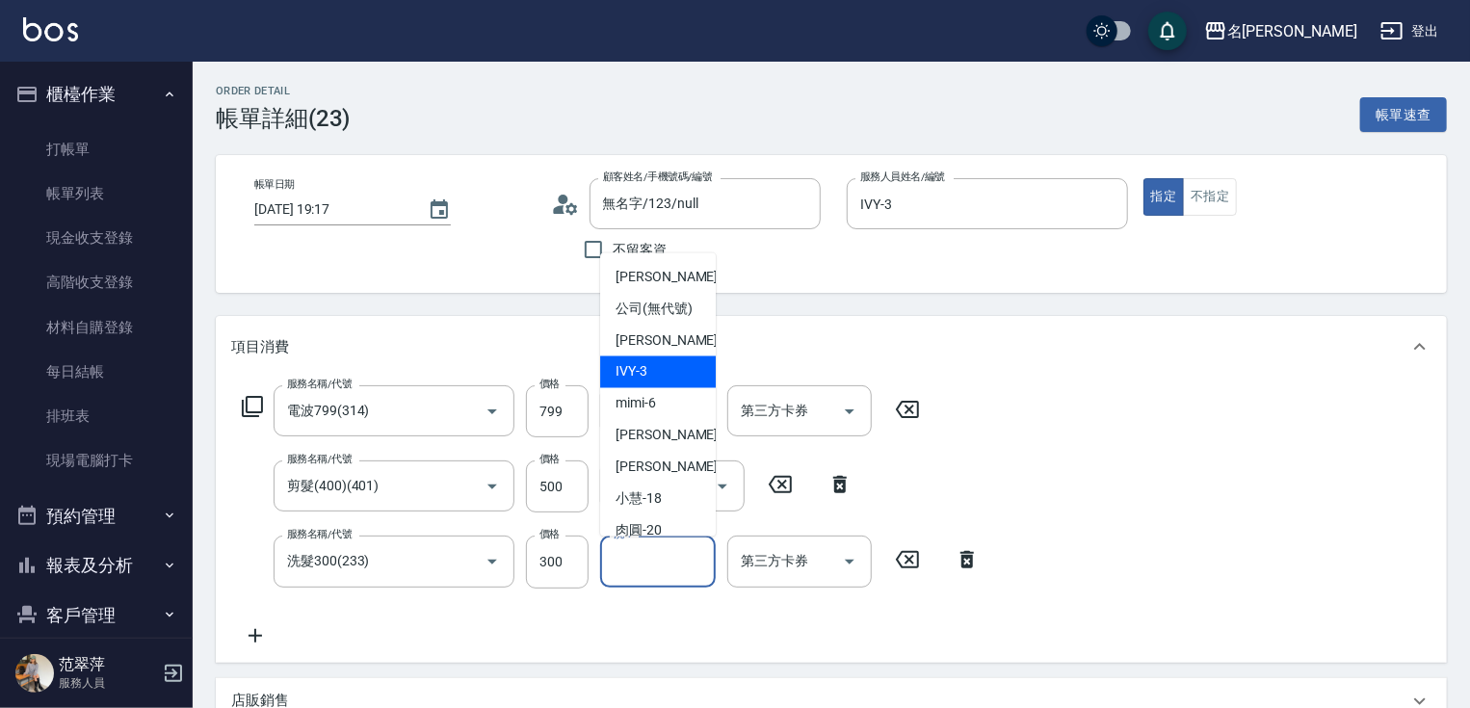
click at [647, 388] on div "IVY -3" at bounding box center [658, 372] width 116 height 32
type input "IVY-3"
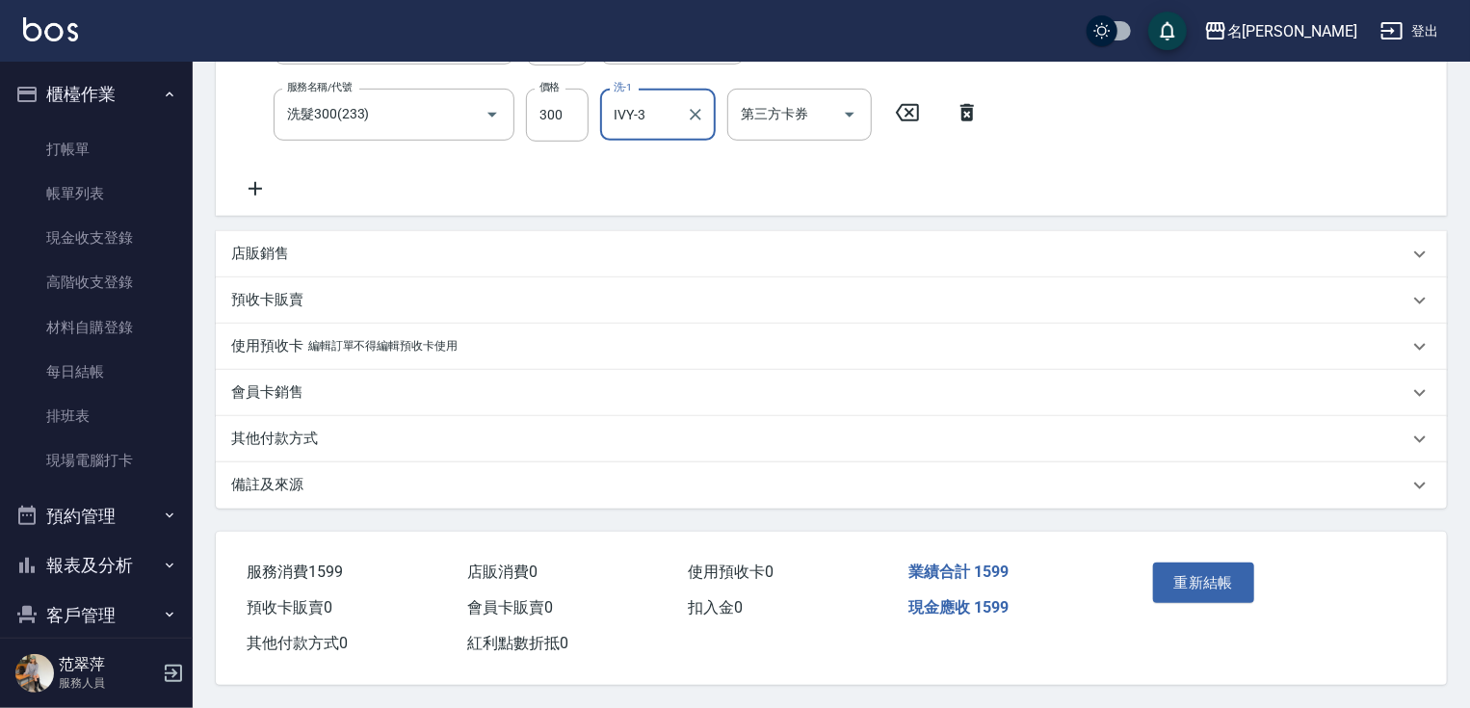
scroll to position [452, 0]
click at [1182, 571] on button "重新結帳" at bounding box center [1204, 583] width 102 height 40
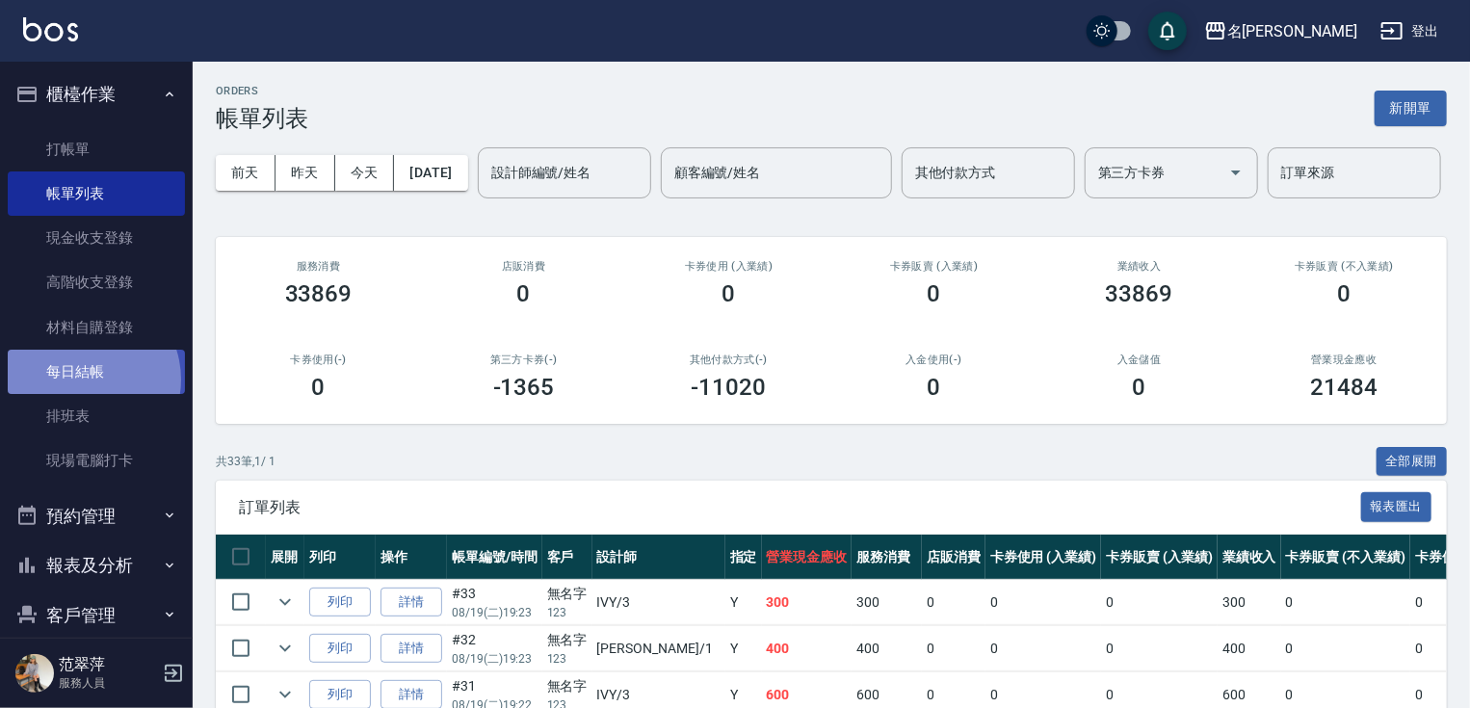
click at [82, 380] on link "每日結帳" at bounding box center [96, 372] width 177 height 44
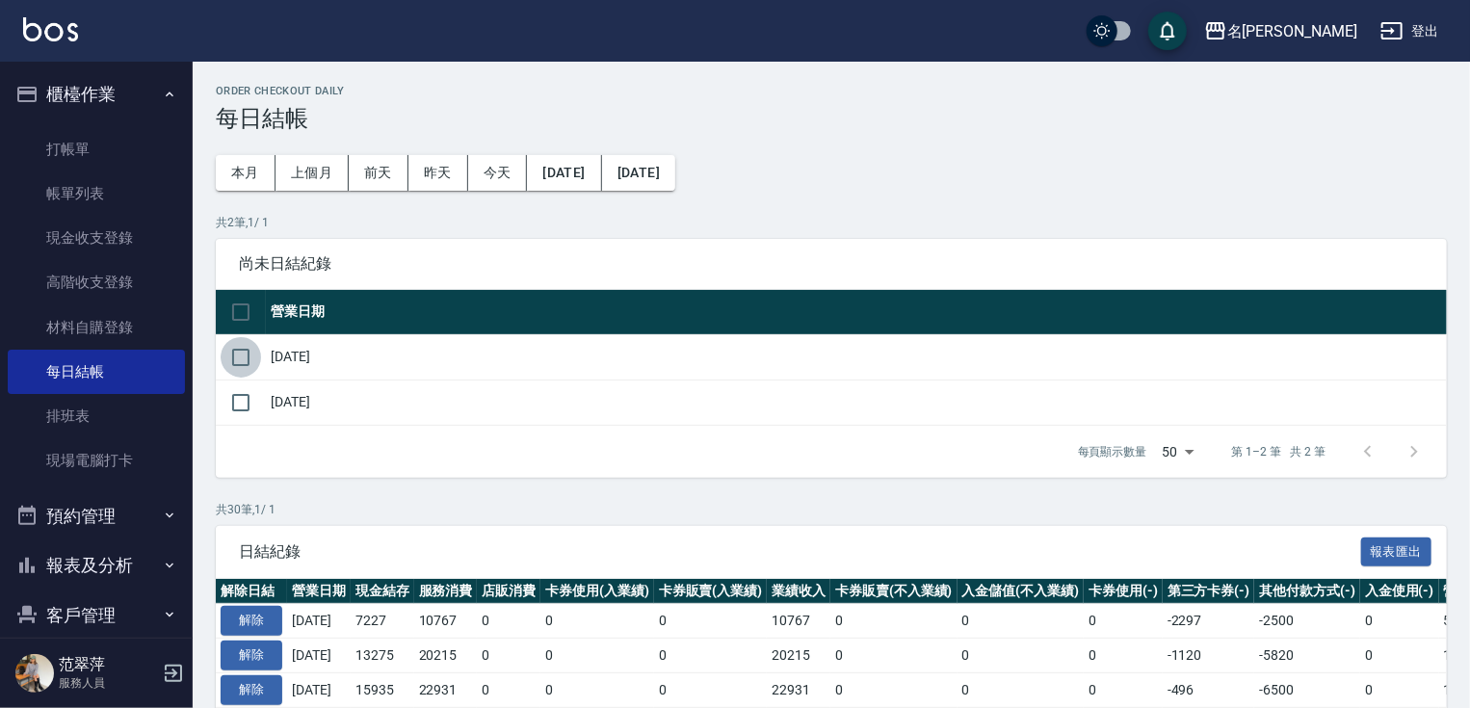
click at [249, 355] on input "checkbox" at bounding box center [241, 357] width 40 height 40
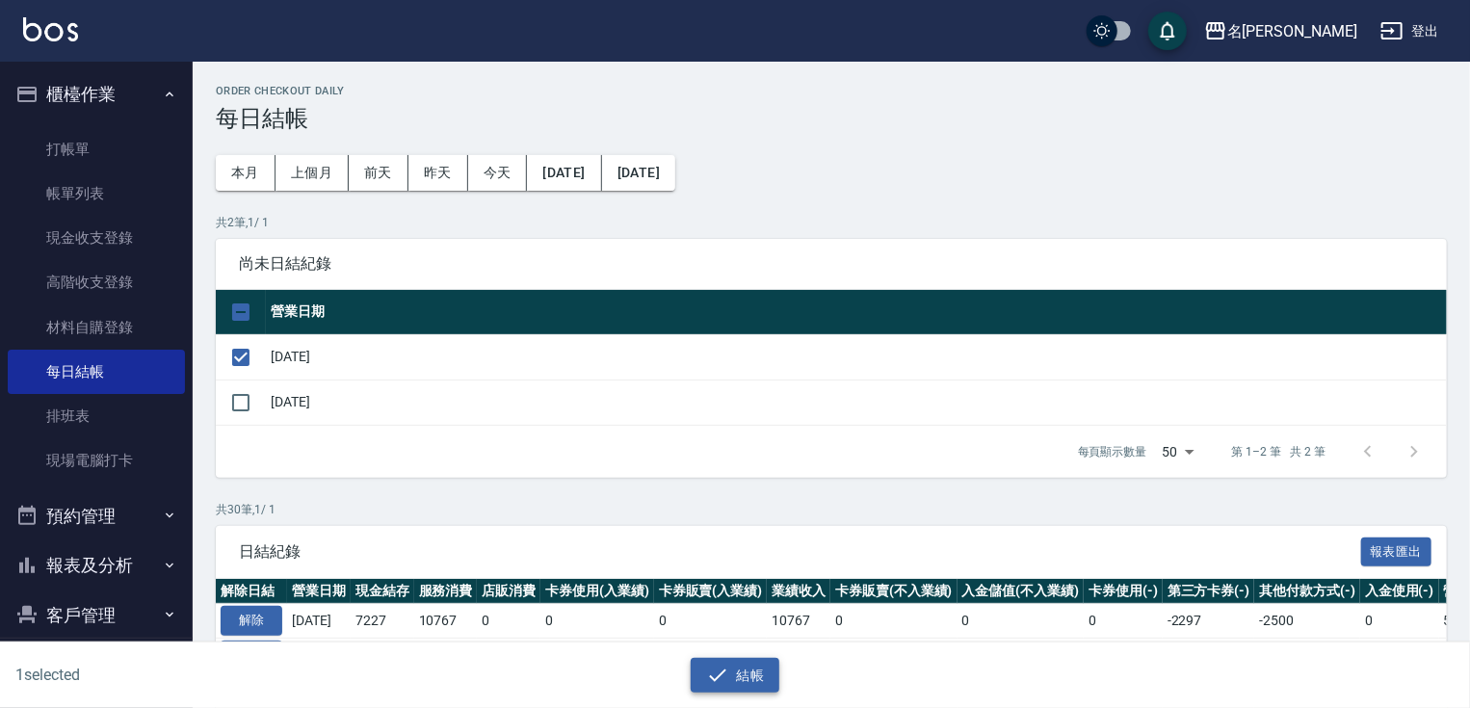
click at [746, 665] on button "結帳" at bounding box center [736, 676] width 90 height 36
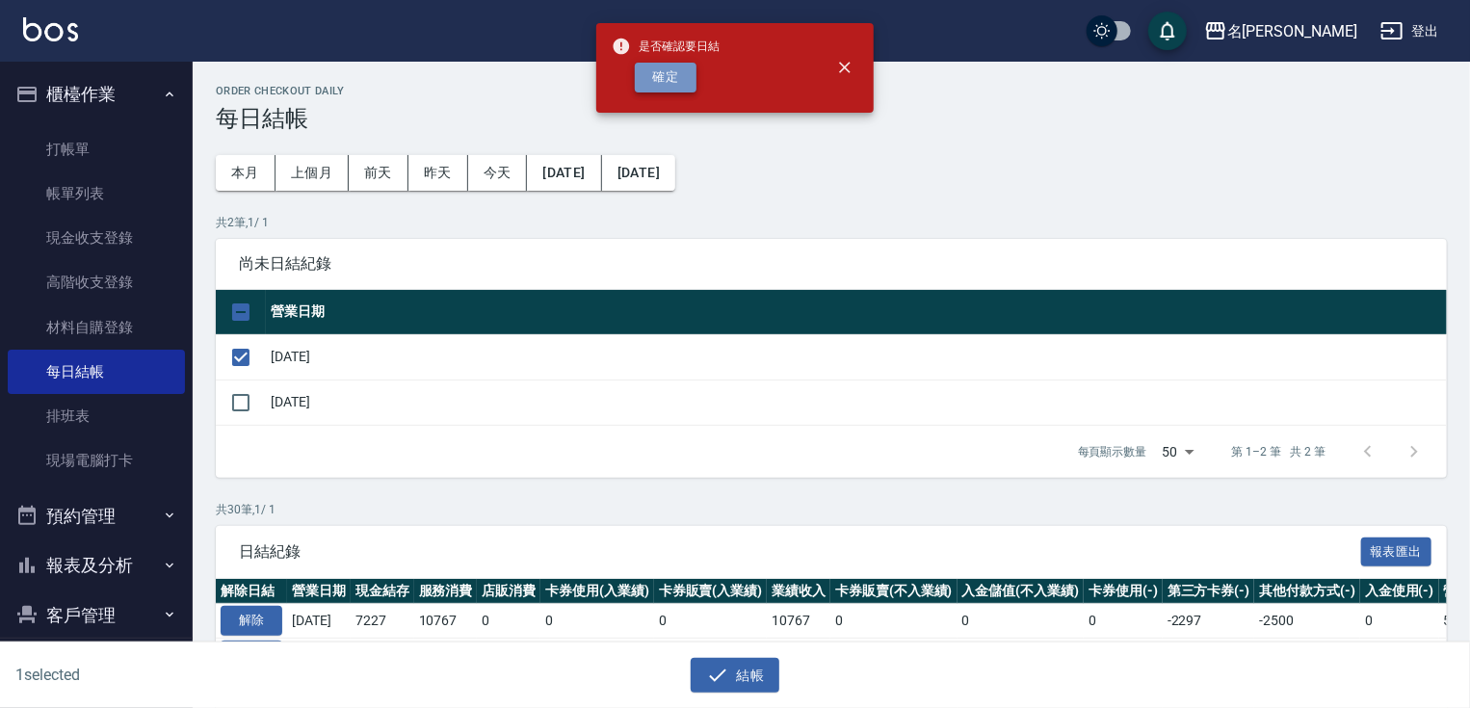
click at [673, 85] on button "確定" at bounding box center [666, 78] width 62 height 30
checkbox input "false"
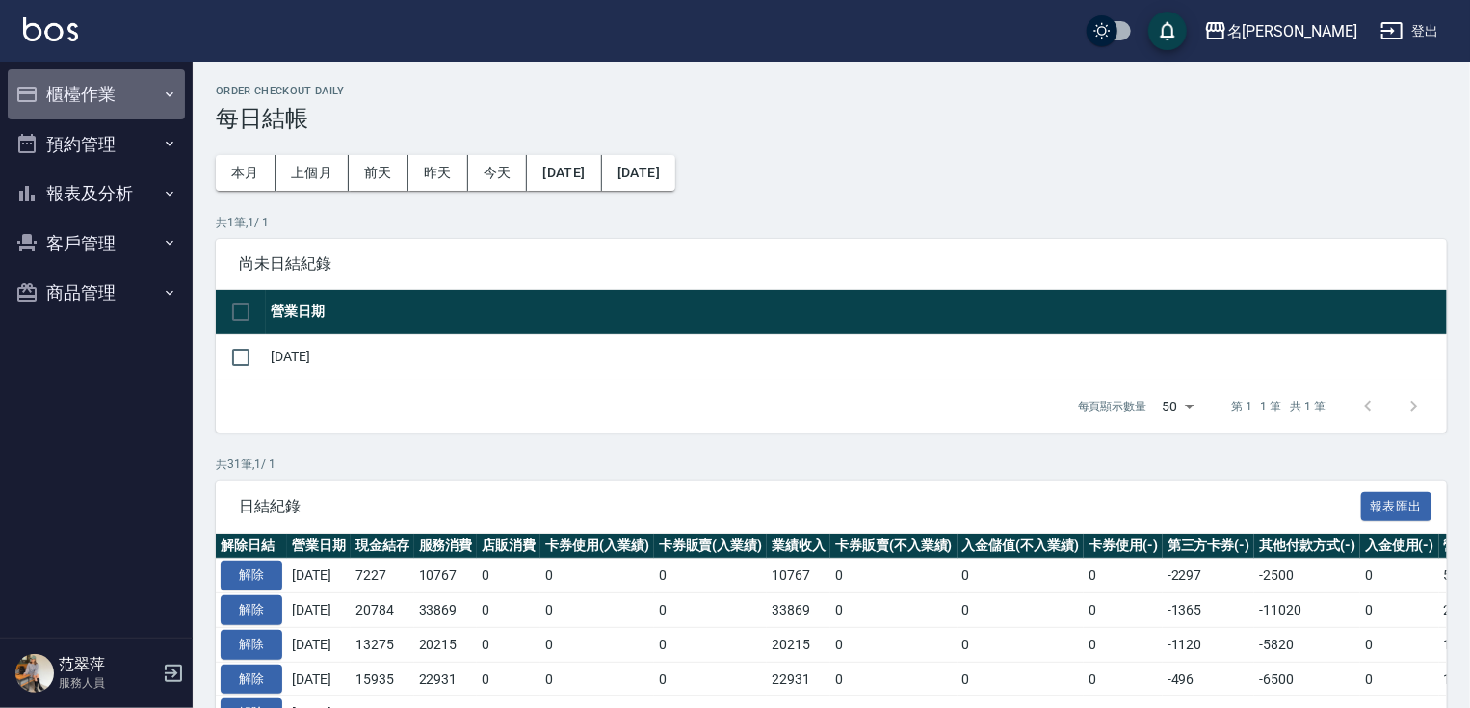
click at [73, 95] on button "櫃檯作業" at bounding box center [96, 94] width 177 height 50
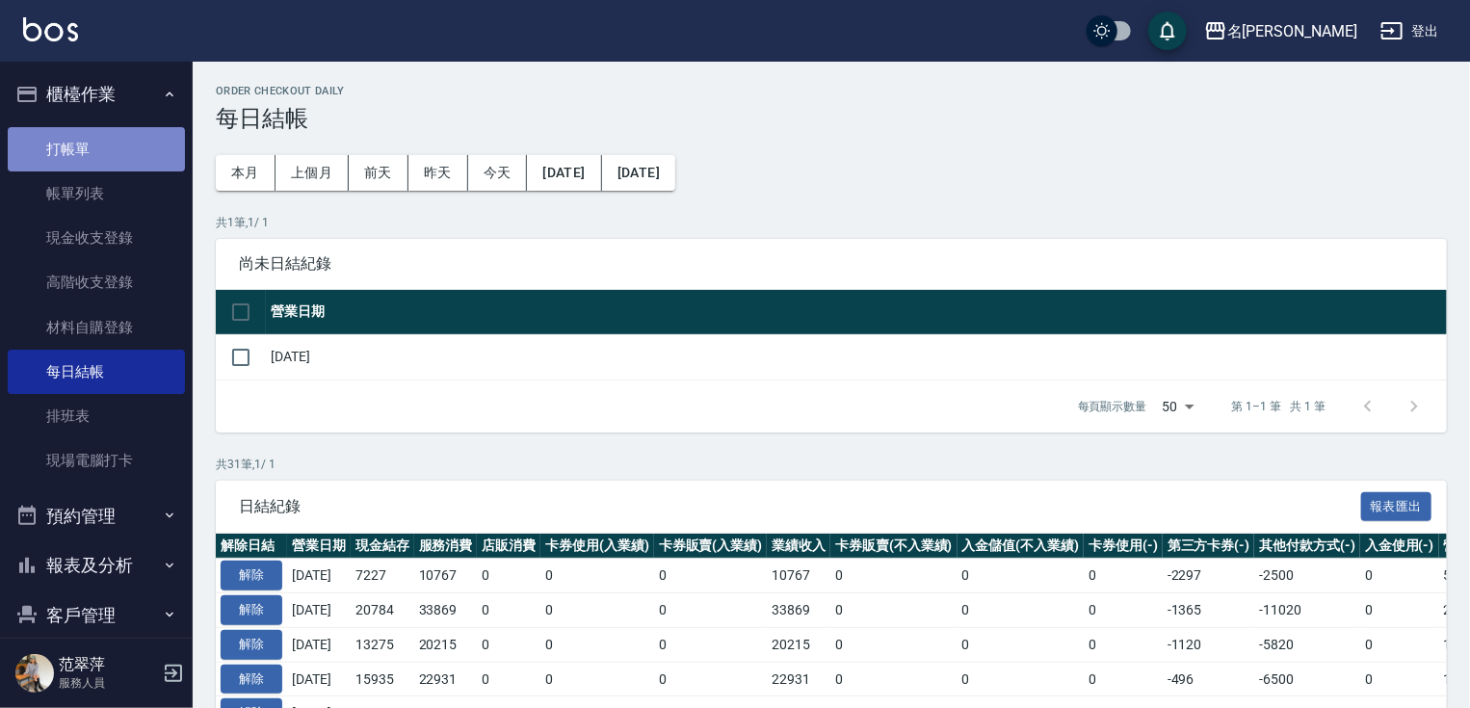
click at [95, 155] on link "打帳單" at bounding box center [96, 149] width 177 height 44
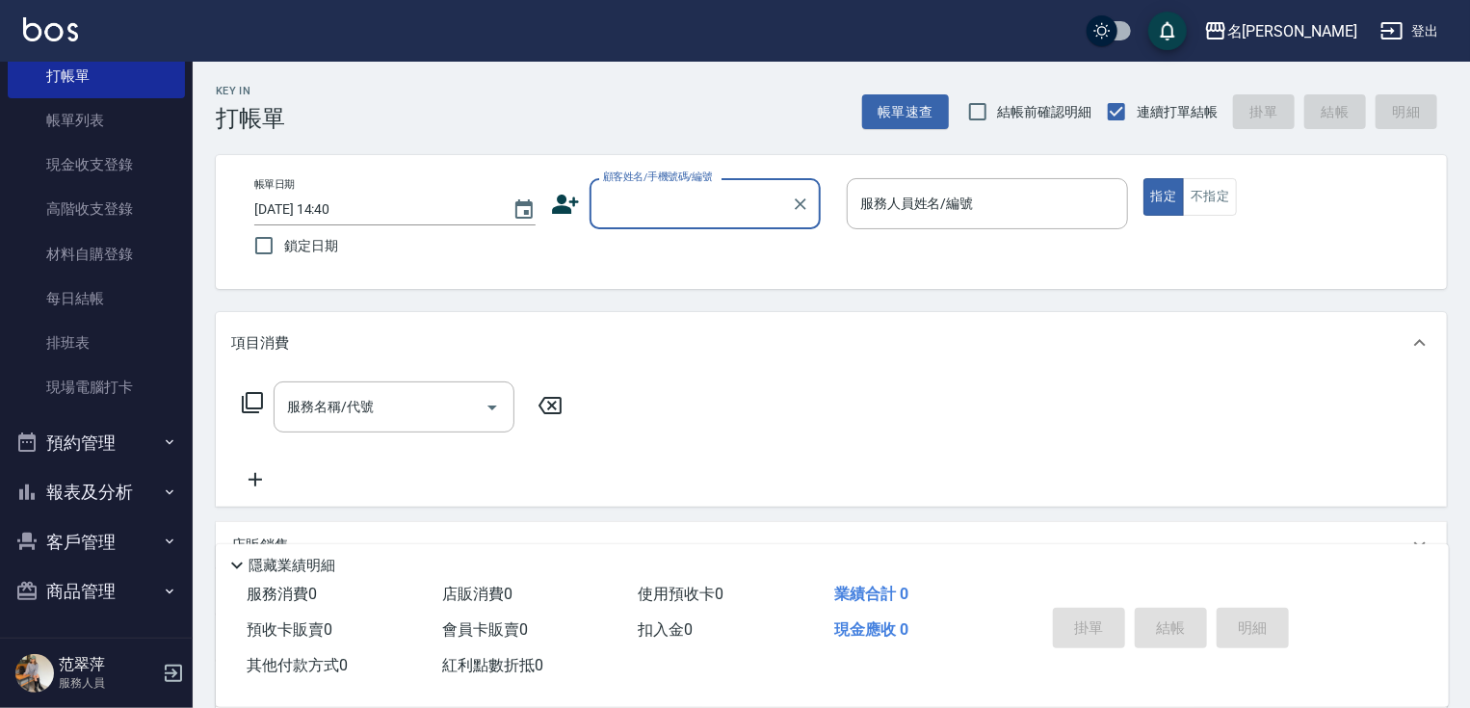
scroll to position [73, 0]
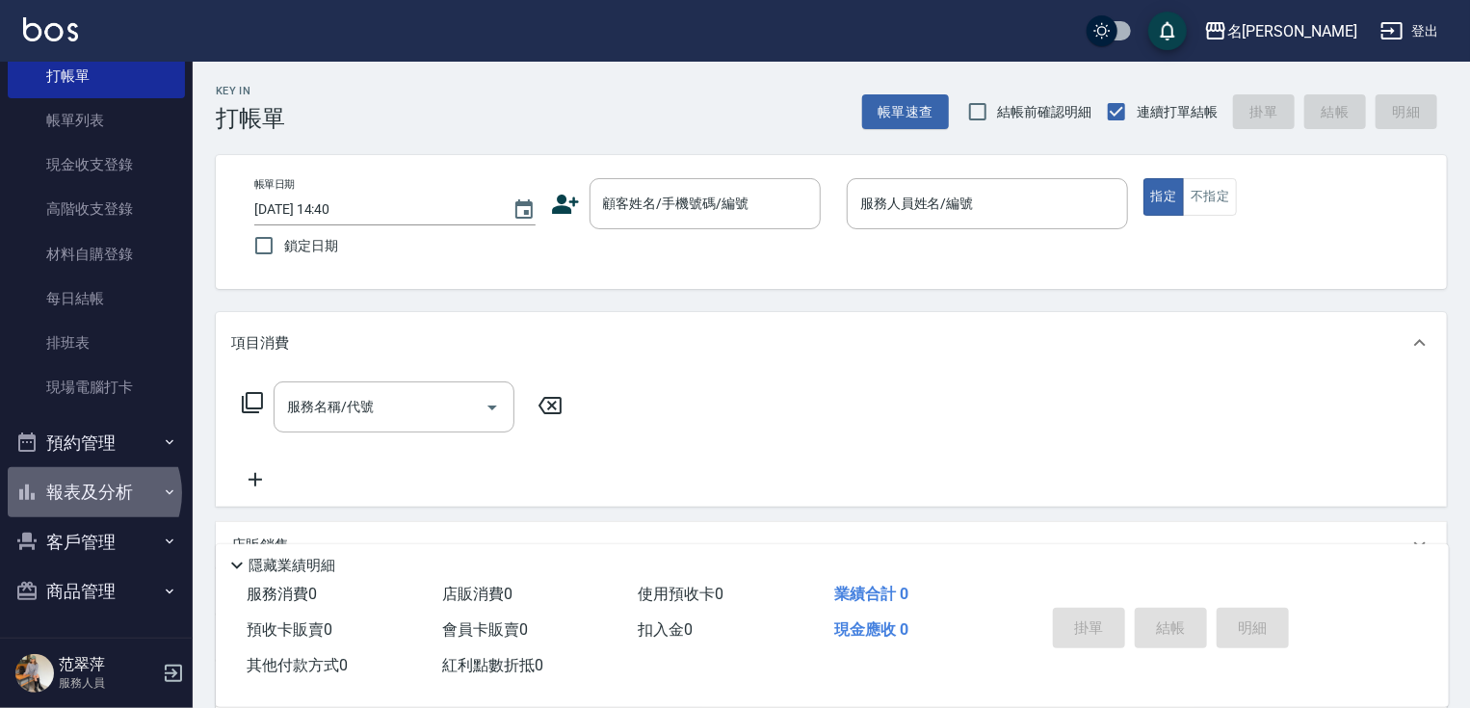
click at [92, 492] on button "報表及分析" at bounding box center [96, 492] width 177 height 50
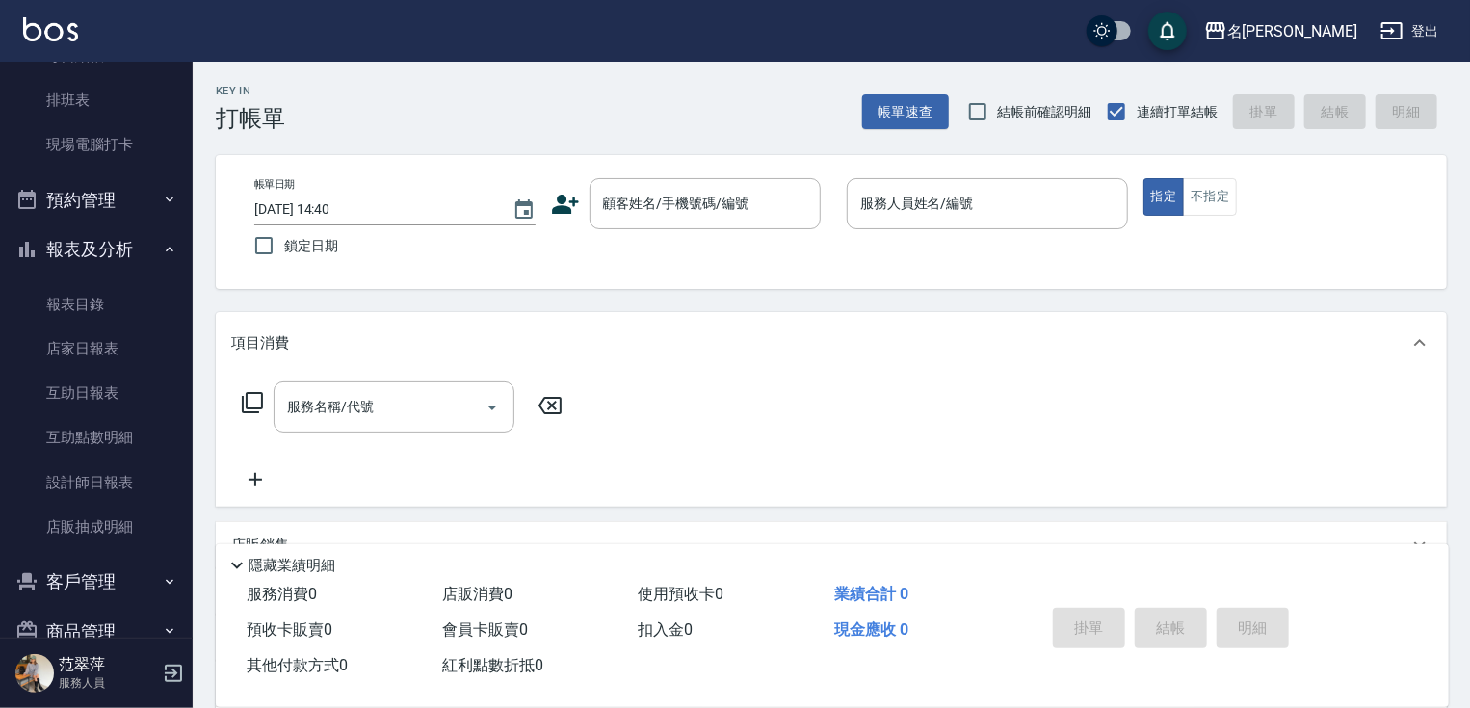
scroll to position [320, 0]
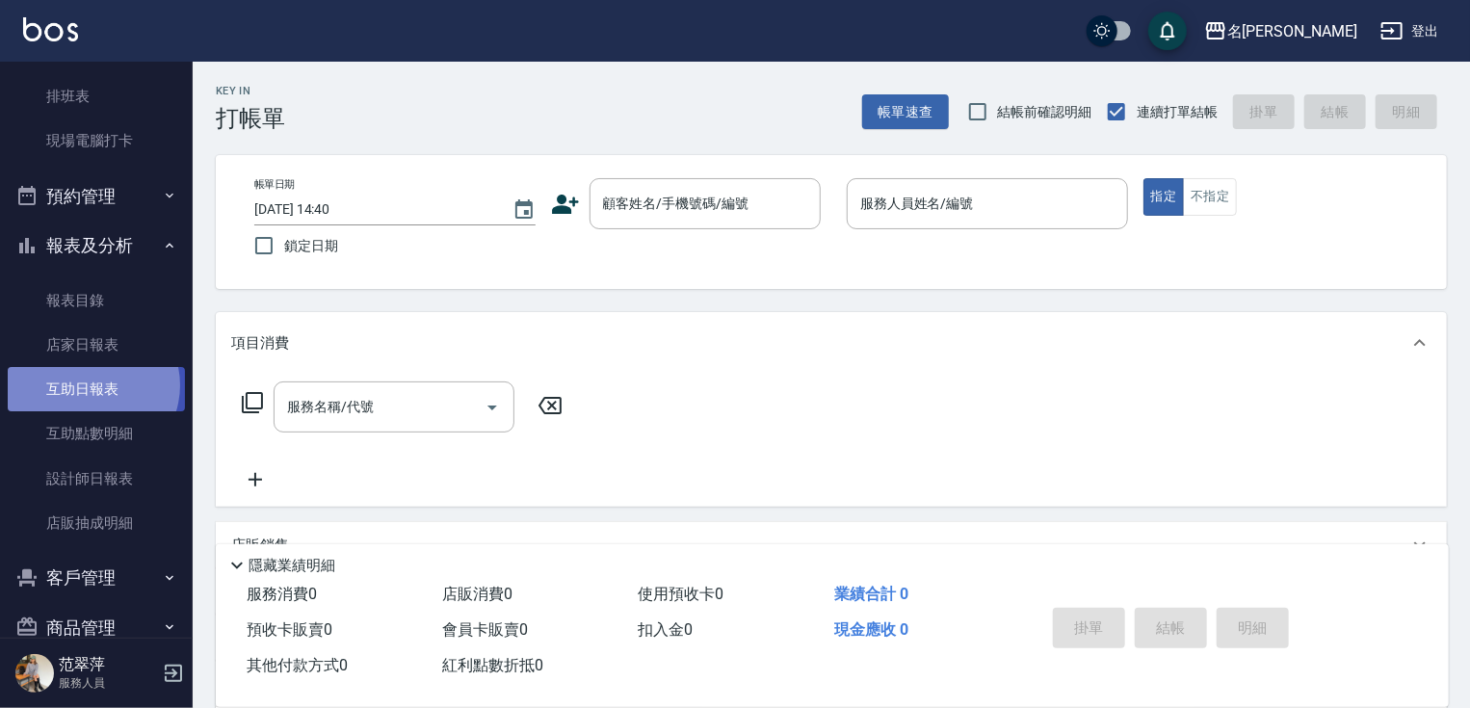
click at [91, 384] on link "互助日報表" at bounding box center [96, 389] width 177 height 44
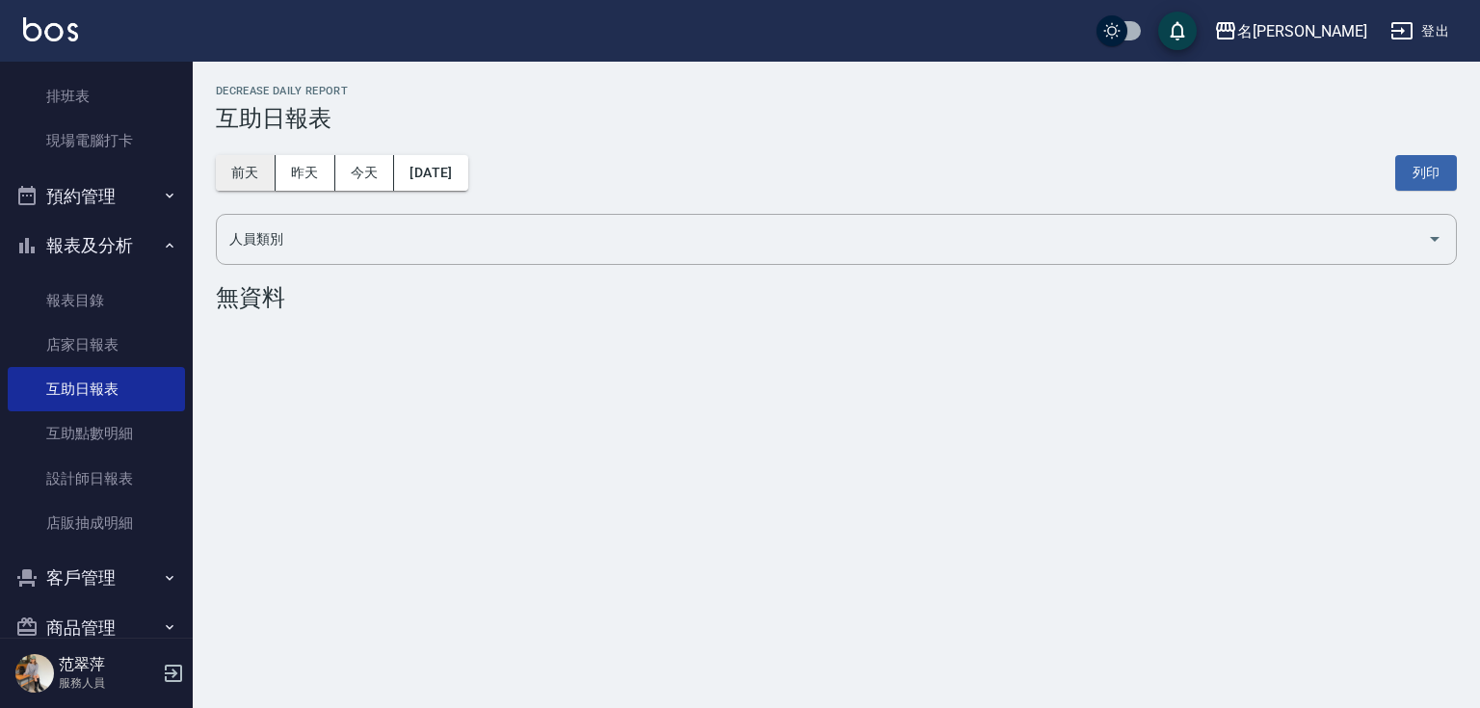
click at [250, 171] on button "前天" at bounding box center [246, 173] width 60 height 36
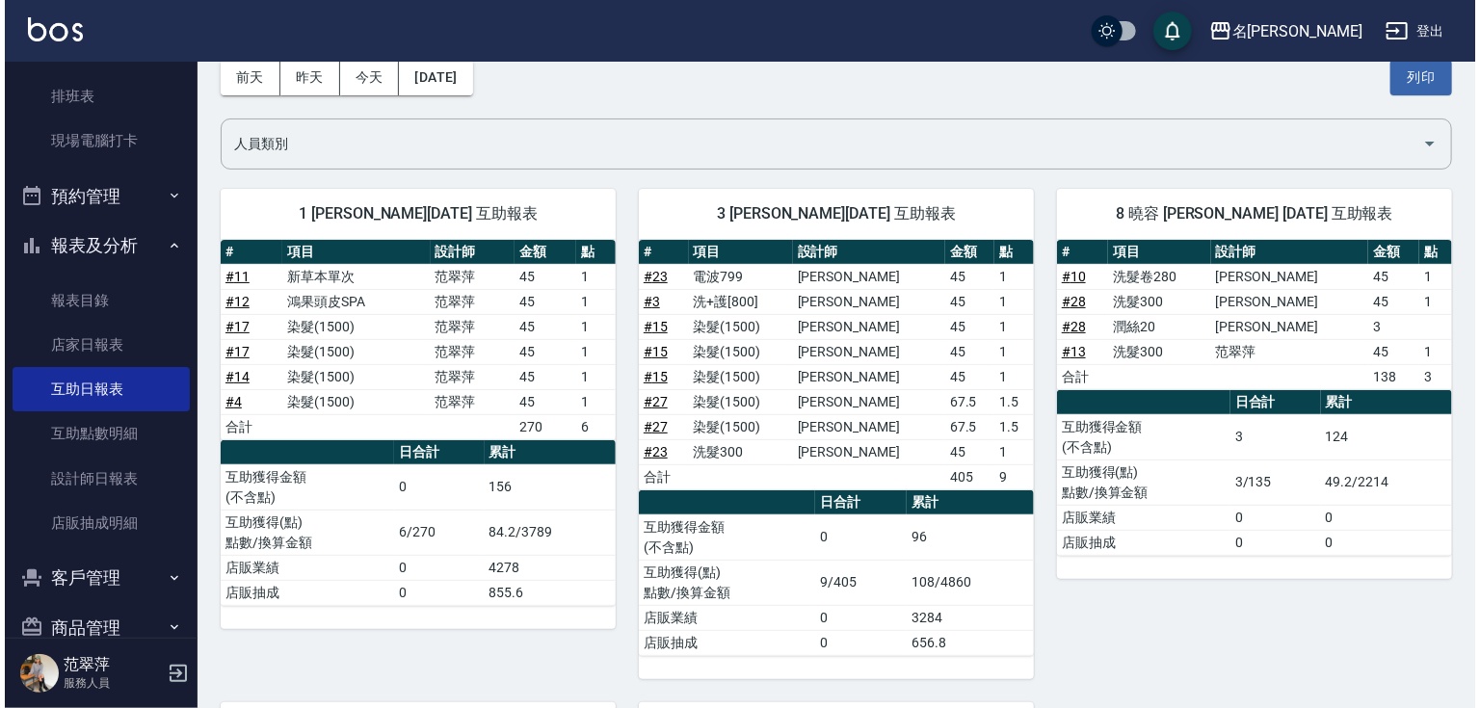
scroll to position [54, 0]
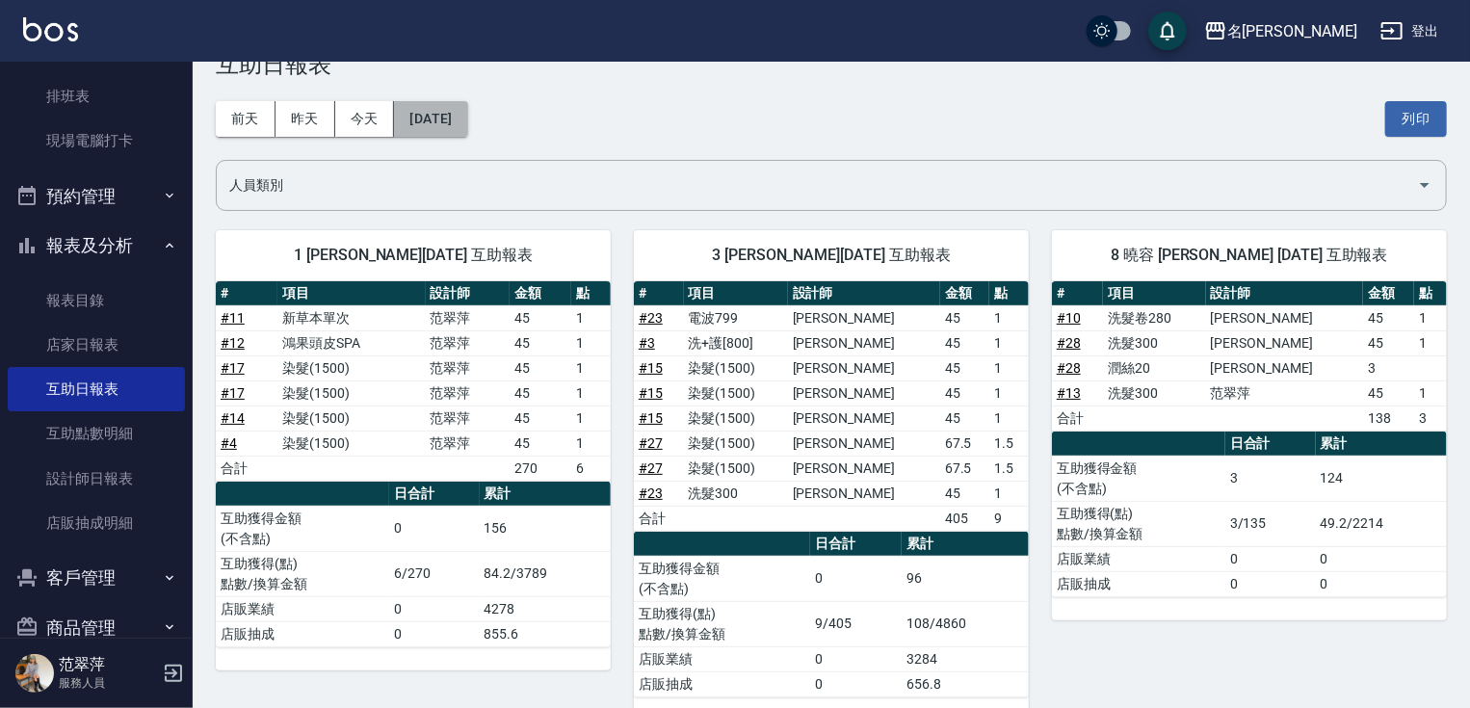
click at [404, 122] on button "[DATE]" at bounding box center [430, 119] width 73 height 36
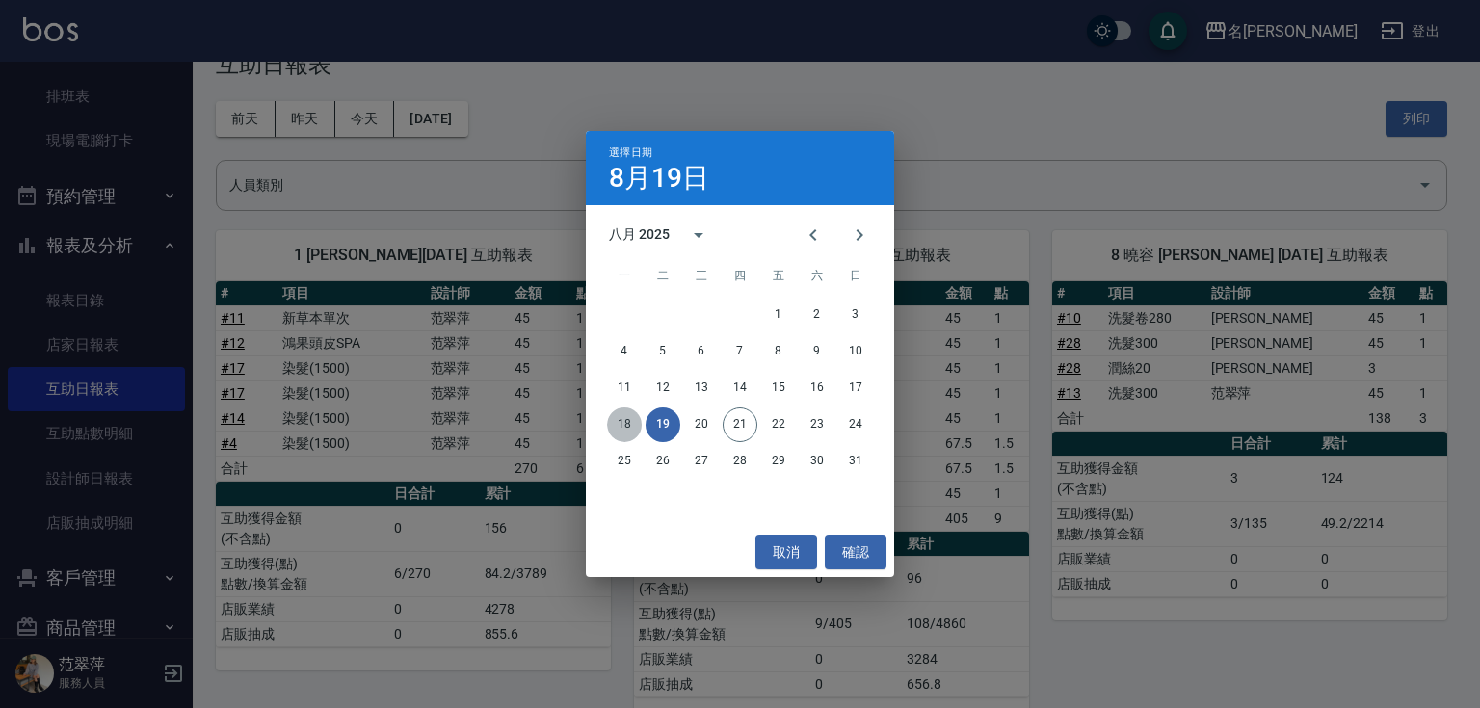
click at [620, 428] on button "18" at bounding box center [624, 425] width 35 height 35
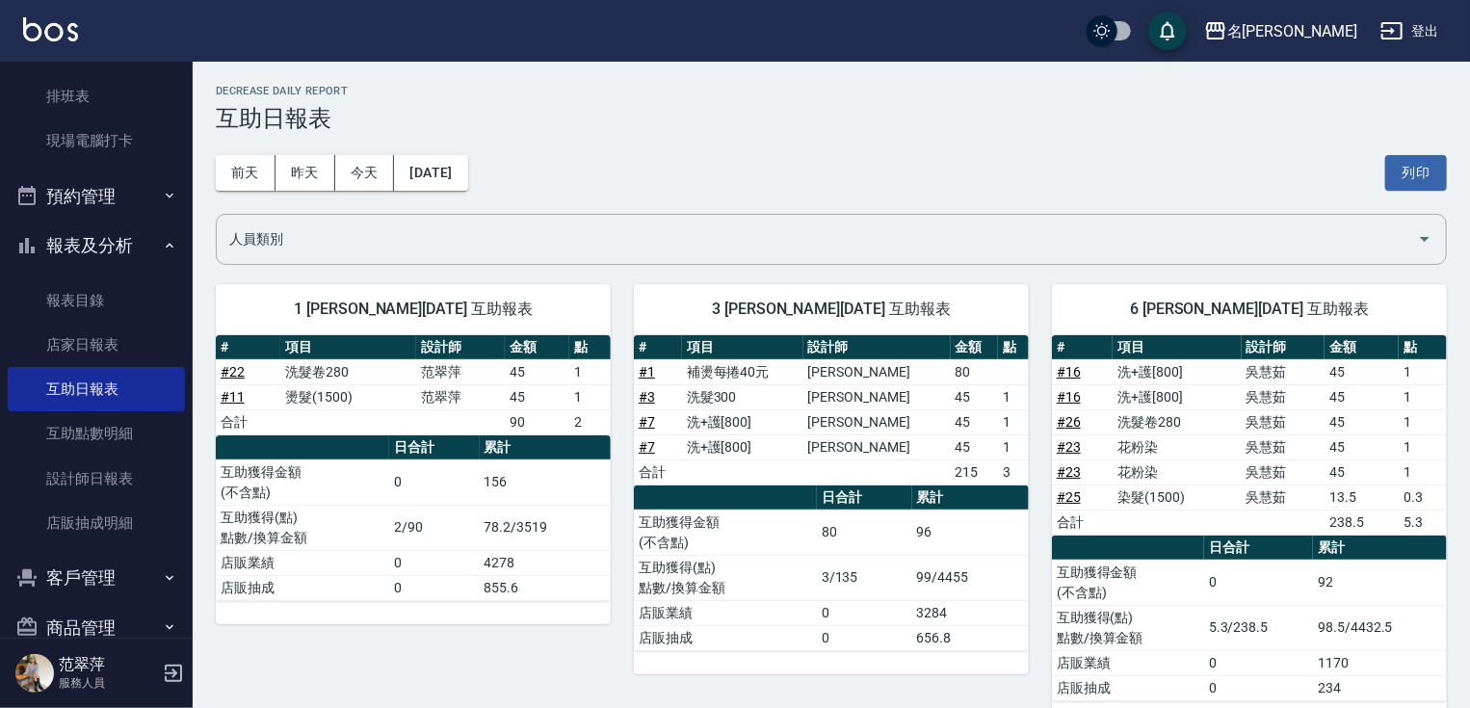
click at [86, 239] on button "報表及分析" at bounding box center [96, 246] width 177 height 50
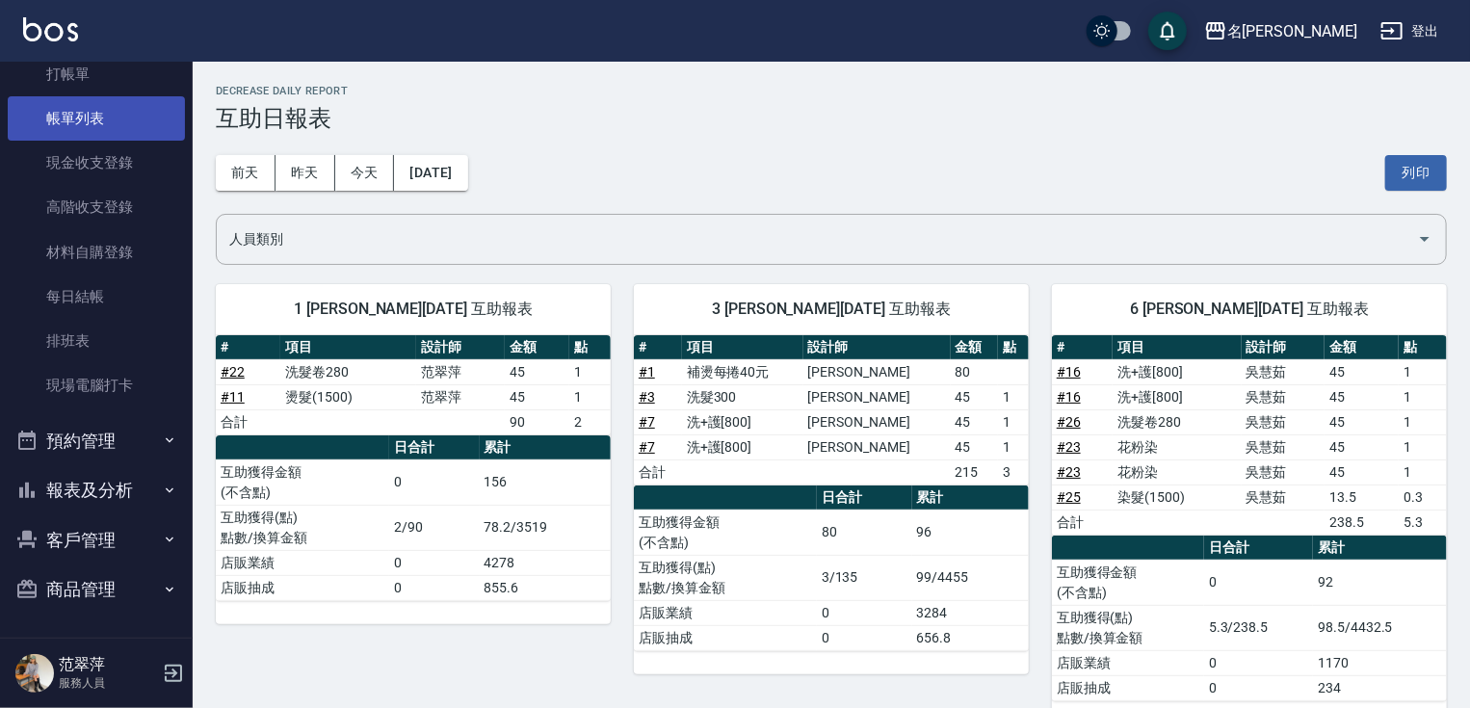
scroll to position [73, 0]
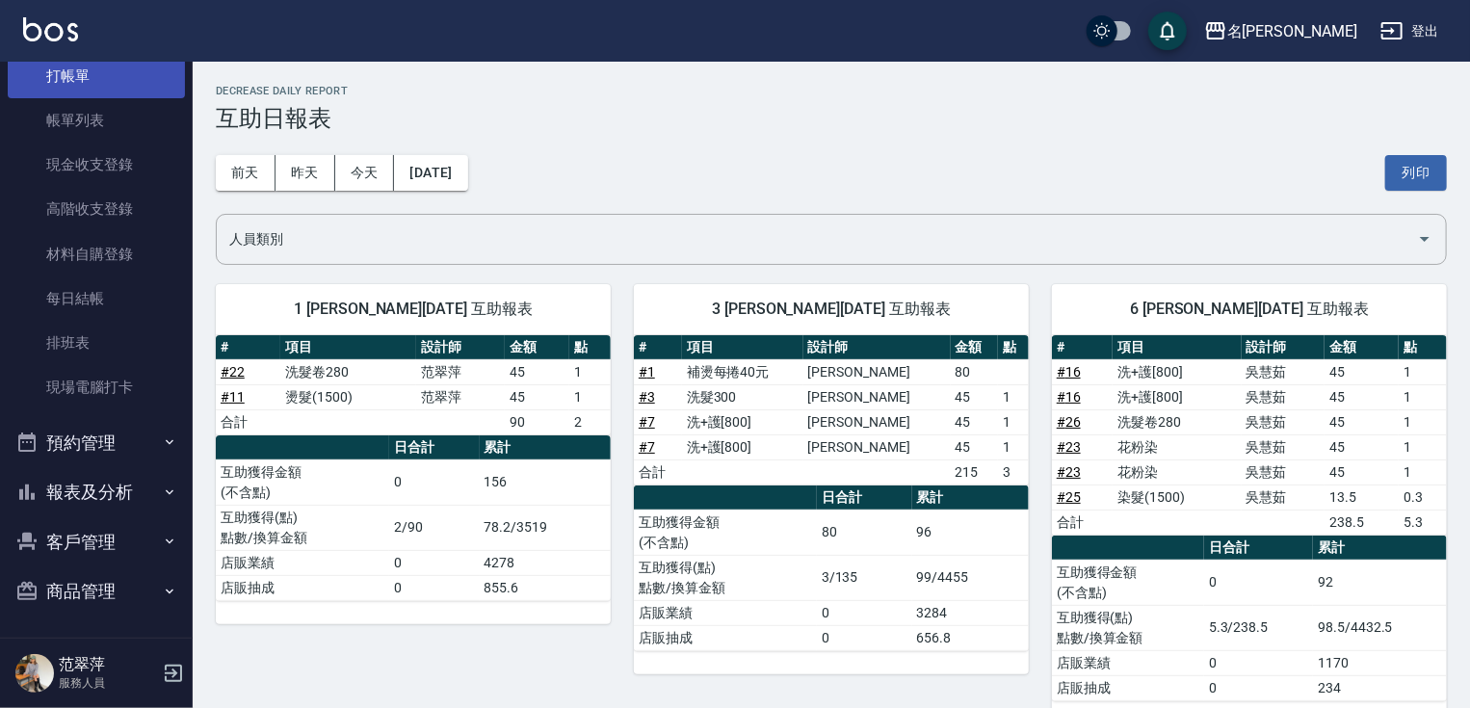
click at [85, 82] on link "打帳單" at bounding box center [96, 76] width 177 height 44
